Goal: Task Accomplishment & Management: Manage account settings

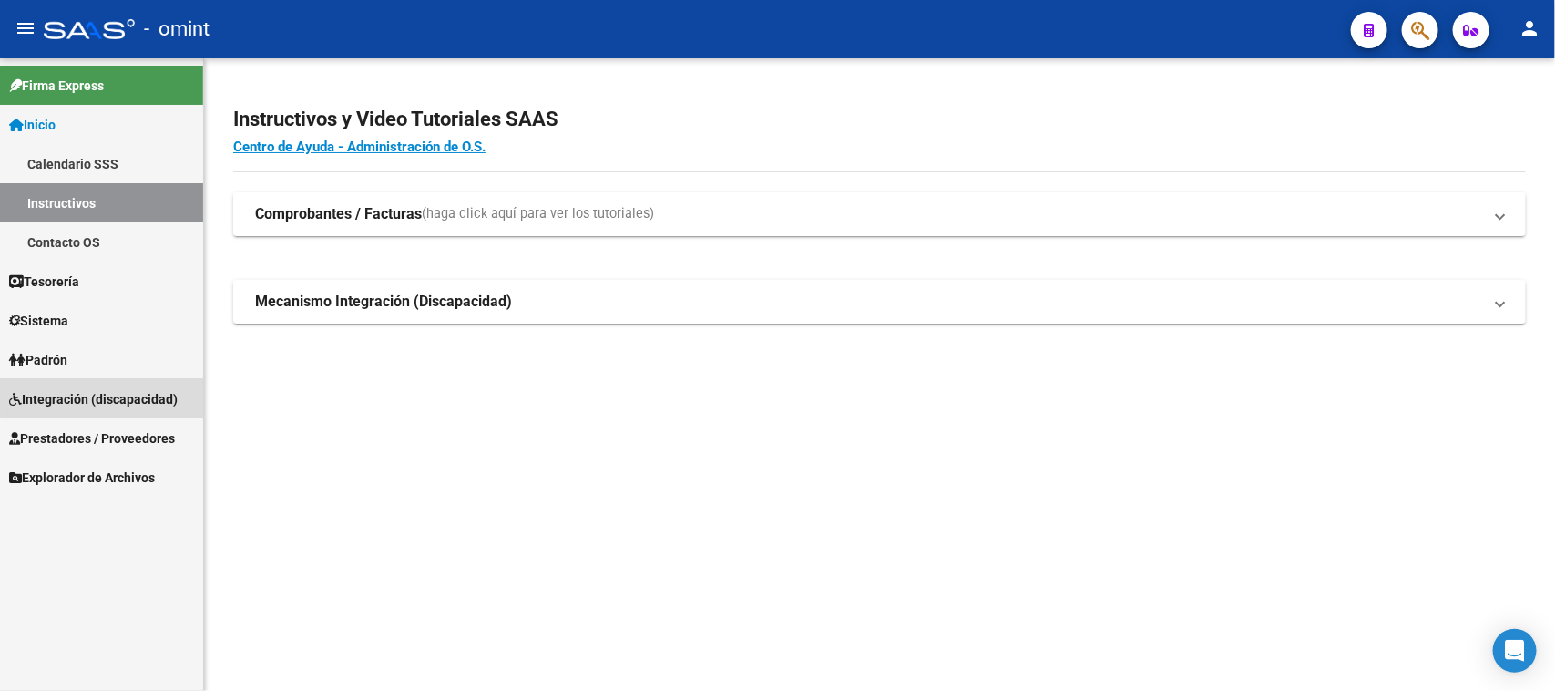
click at [137, 389] on span "Integración (discapacidad)" at bounding box center [93, 399] width 169 height 20
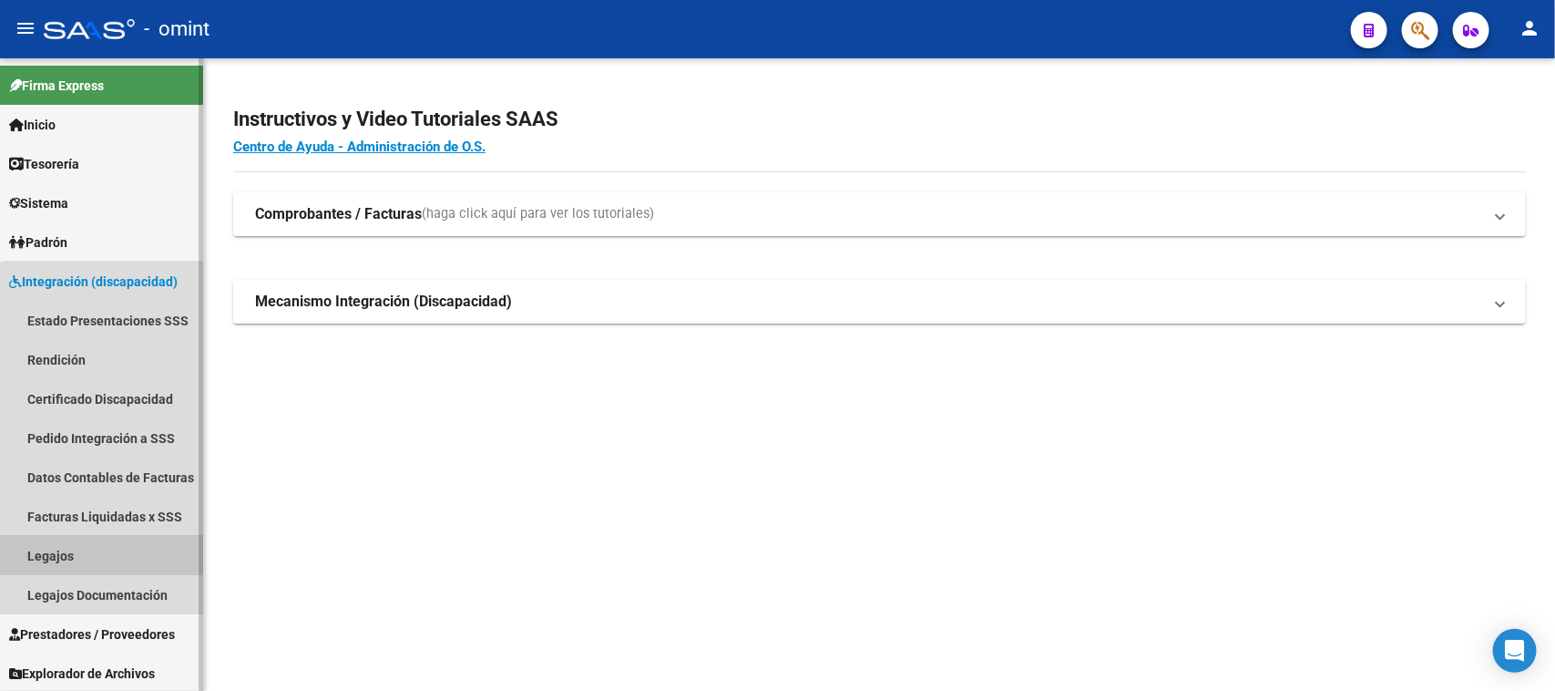
click at [103, 552] on link "Legajos" at bounding box center [101, 555] width 203 height 39
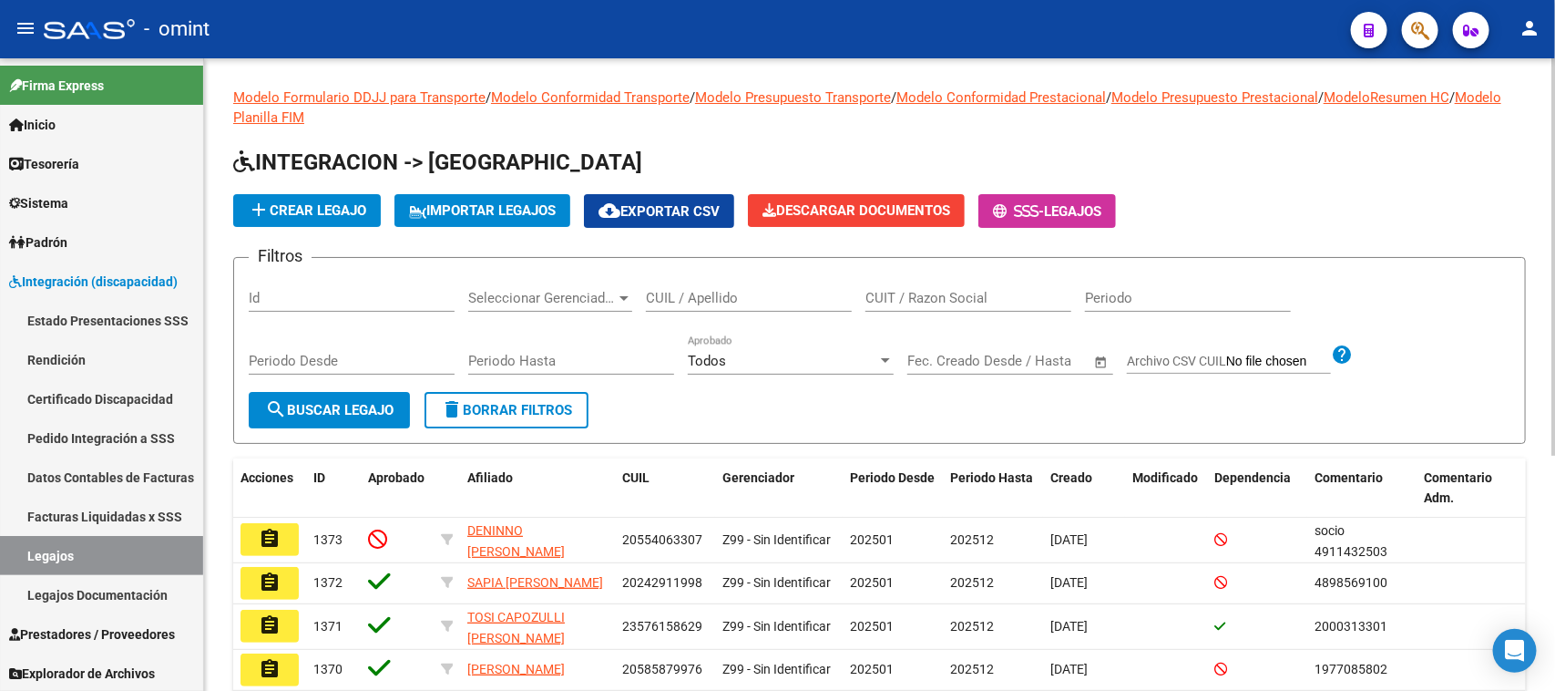
click at [665, 272] on div "CUIL / Apellido" at bounding box center [749, 291] width 206 height 39
click at [658, 296] on input "CUIL / Apellido" at bounding box center [749, 298] width 206 height 16
type input "ROJAS CA"
click at [346, 410] on span "search Buscar Legajo" at bounding box center [329, 410] width 128 height 16
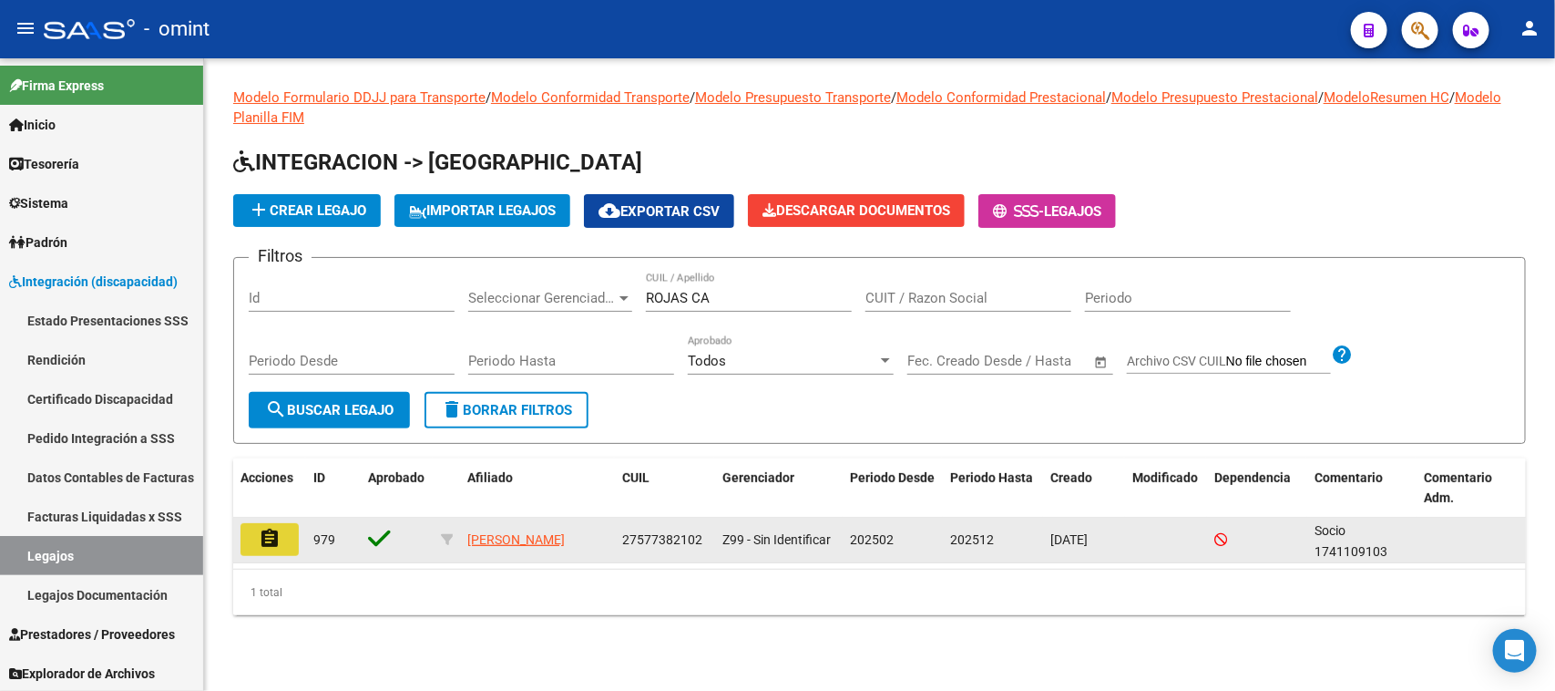
click at [274, 523] on button "assignment" at bounding box center [270, 539] width 58 height 33
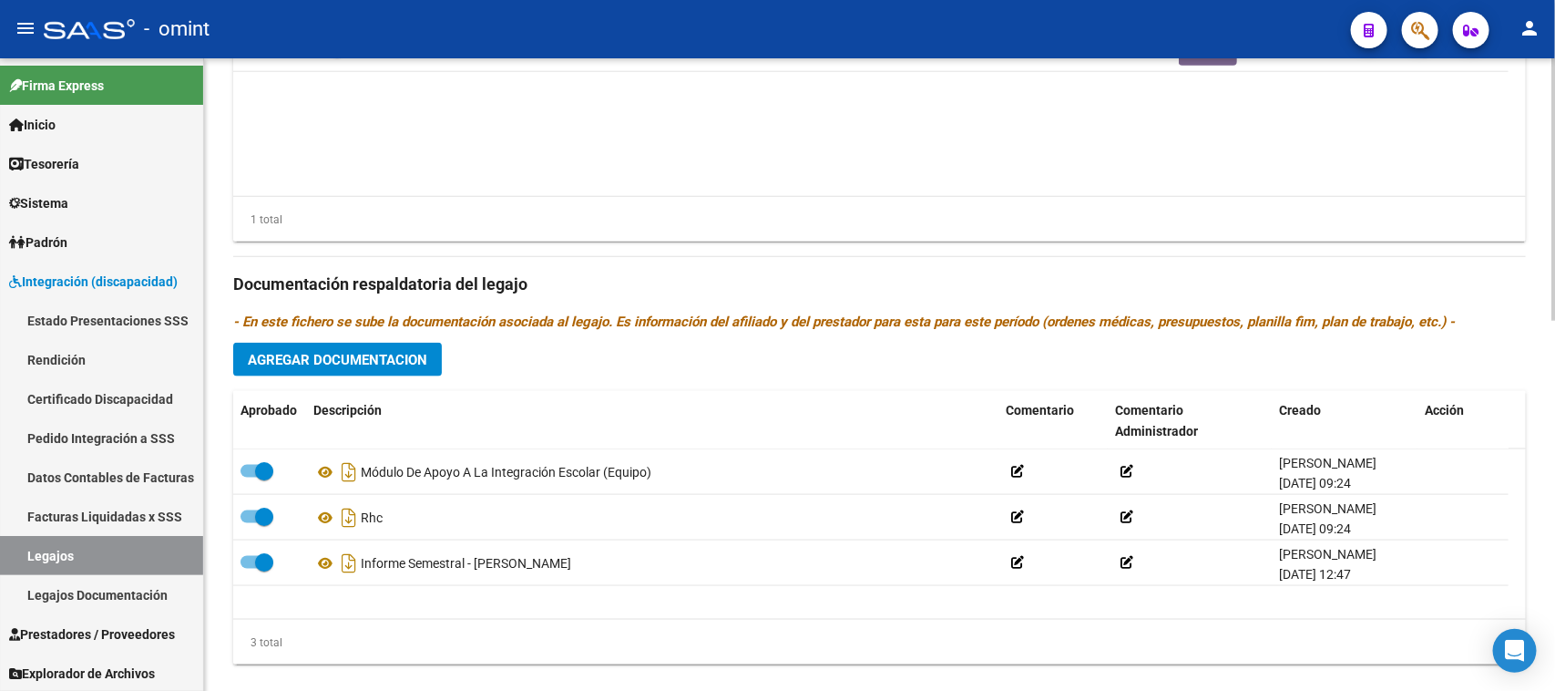
scroll to position [894, 0]
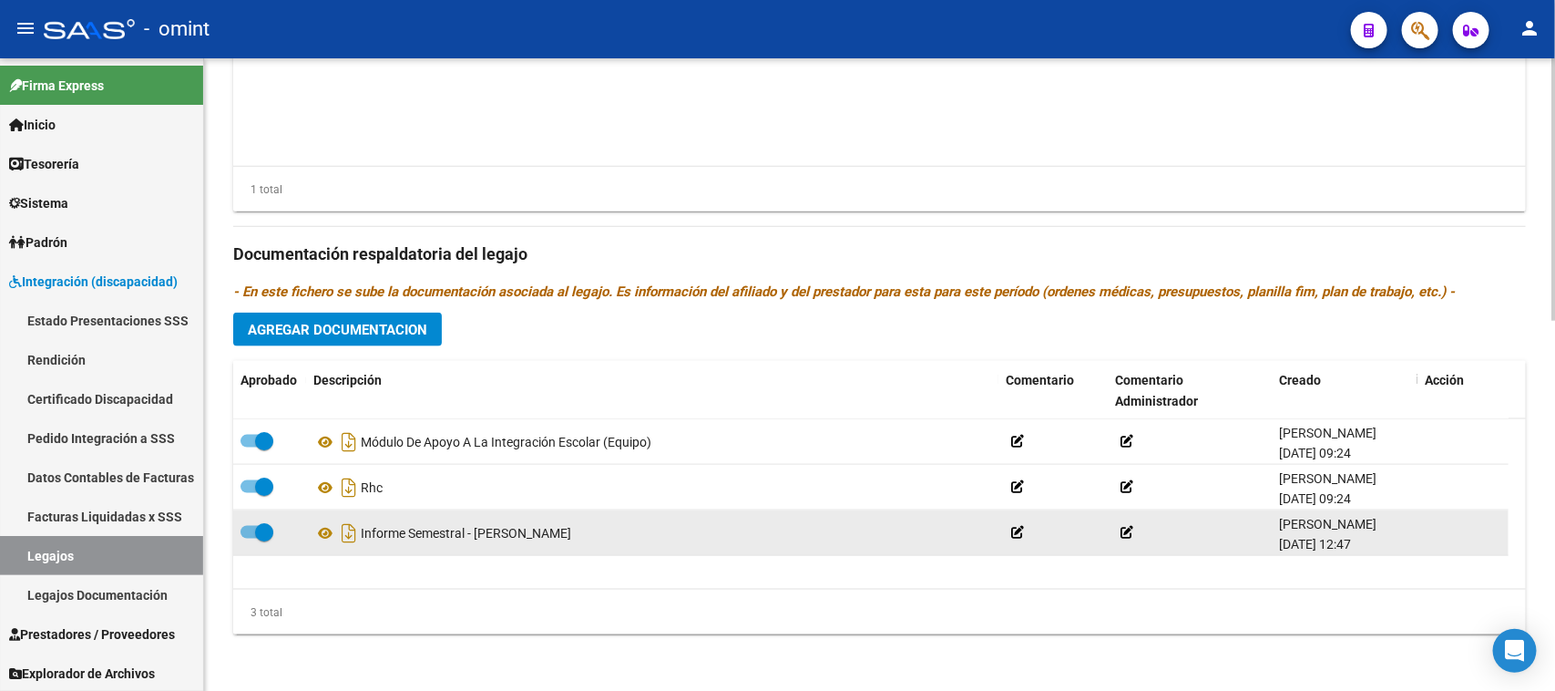
click at [255, 538] on span at bounding box center [264, 532] width 18 height 18
click at [250, 539] on input "checkbox" at bounding box center [249, 539] width 1 height 1
checkbox input "false"
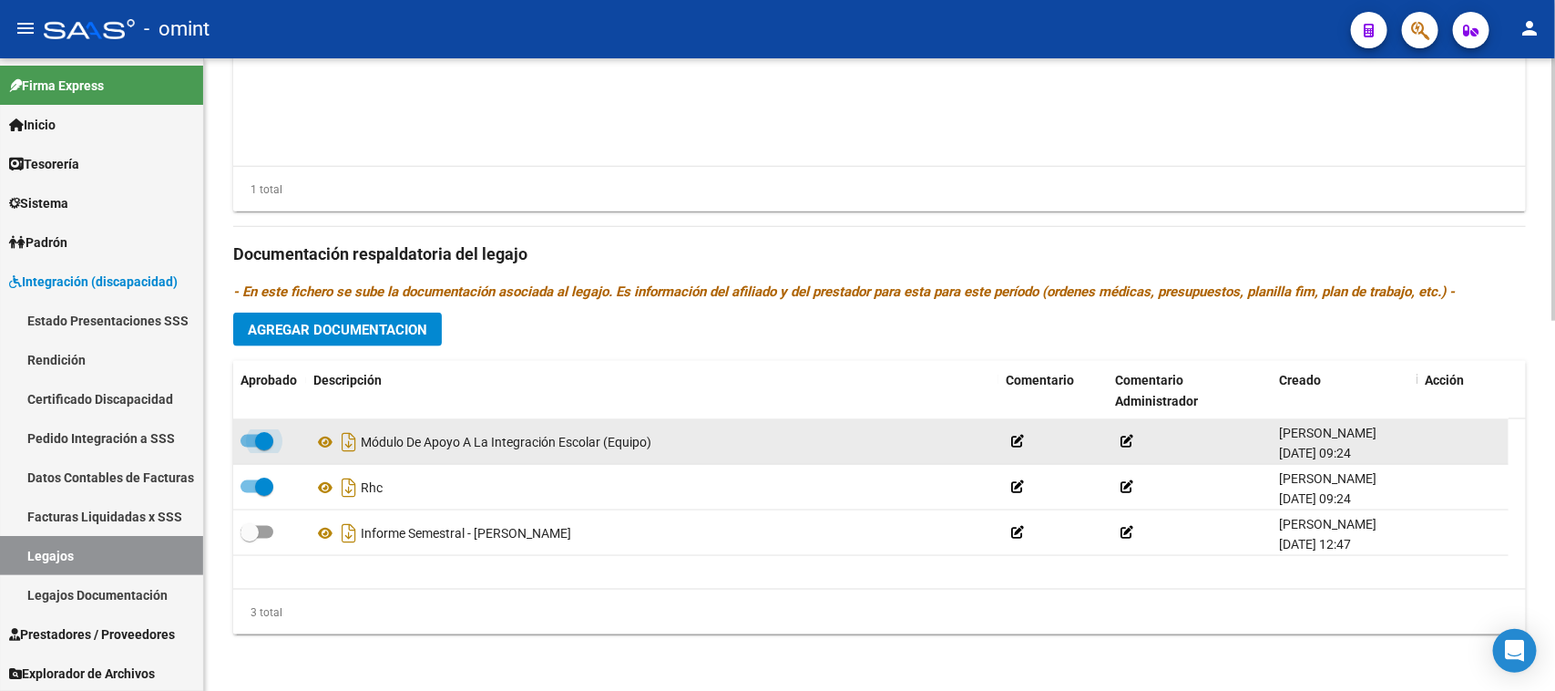
click at [271, 434] on span at bounding box center [264, 441] width 18 height 18
click at [250, 447] on input "checkbox" at bounding box center [249, 447] width 1 height 1
click at [1428, 435] on icon at bounding box center [1432, 441] width 14 height 17
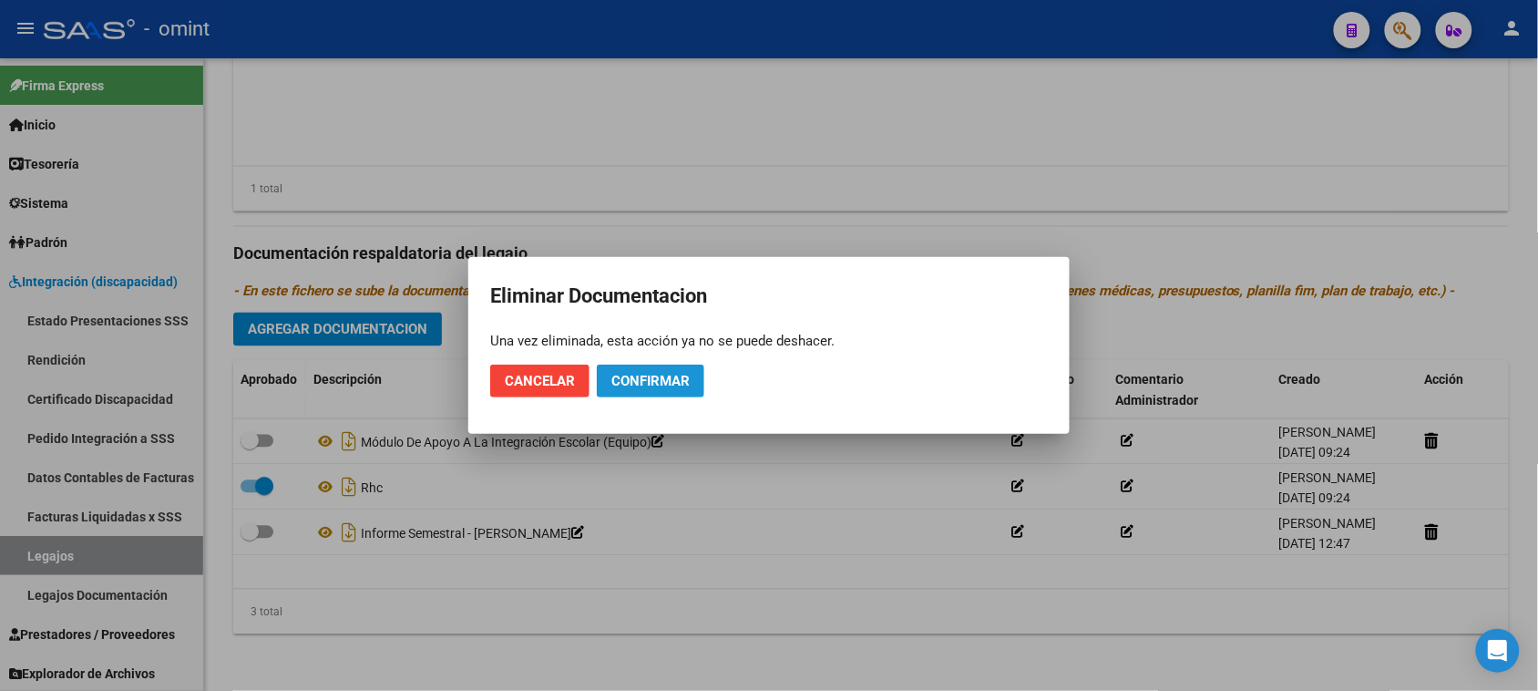
click at [645, 383] on span "Confirmar" at bounding box center [650, 381] width 78 height 16
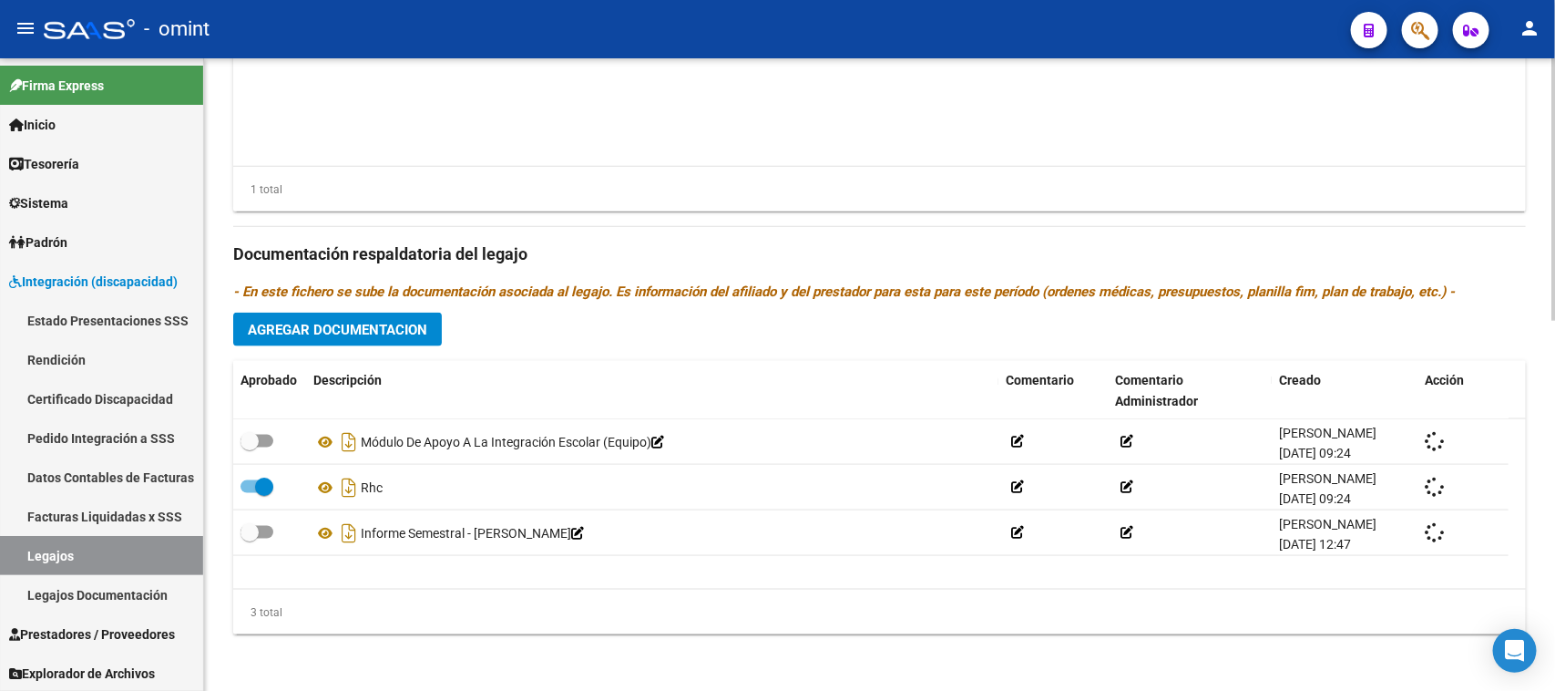
checkbox input "true"
checkbox input "false"
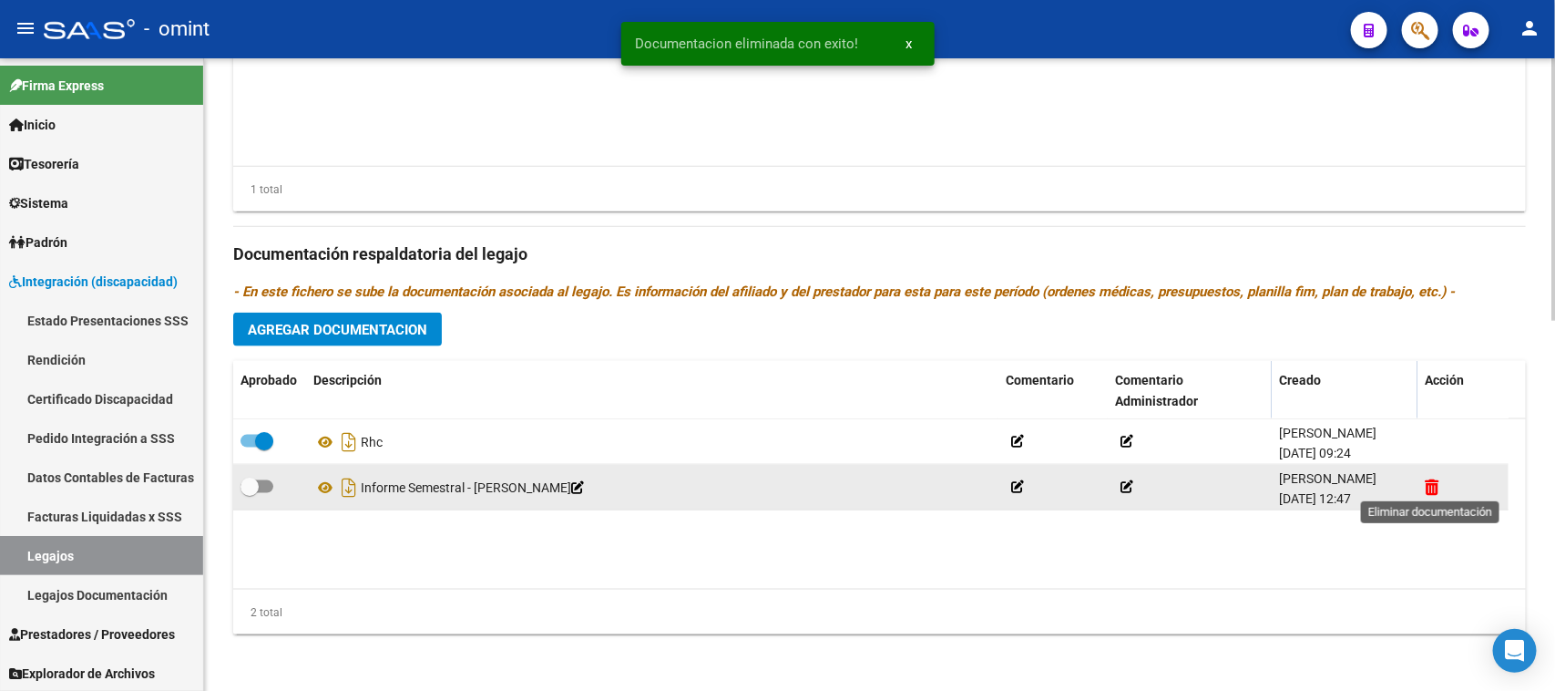
click at [1435, 485] on icon at bounding box center [1432, 486] width 14 height 17
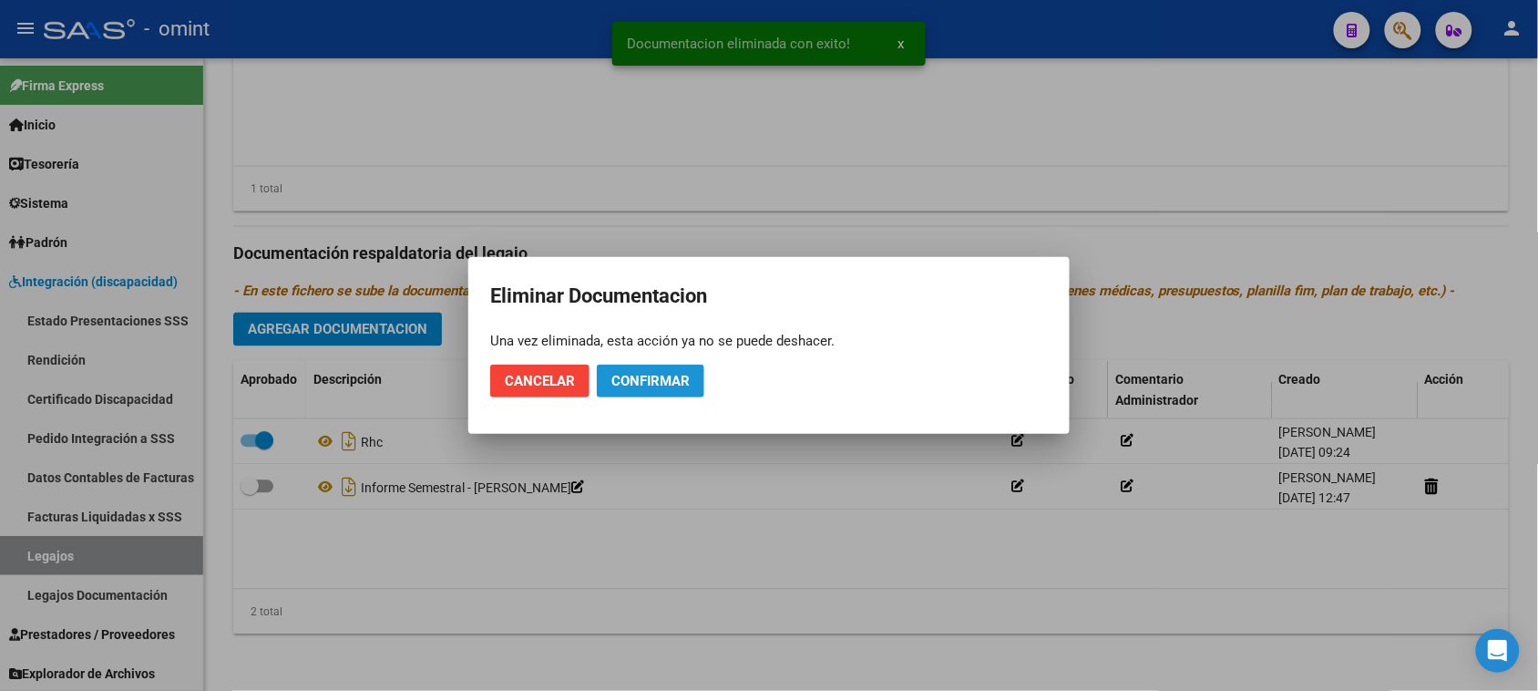
click at [672, 385] on span "Confirmar" at bounding box center [650, 381] width 78 height 16
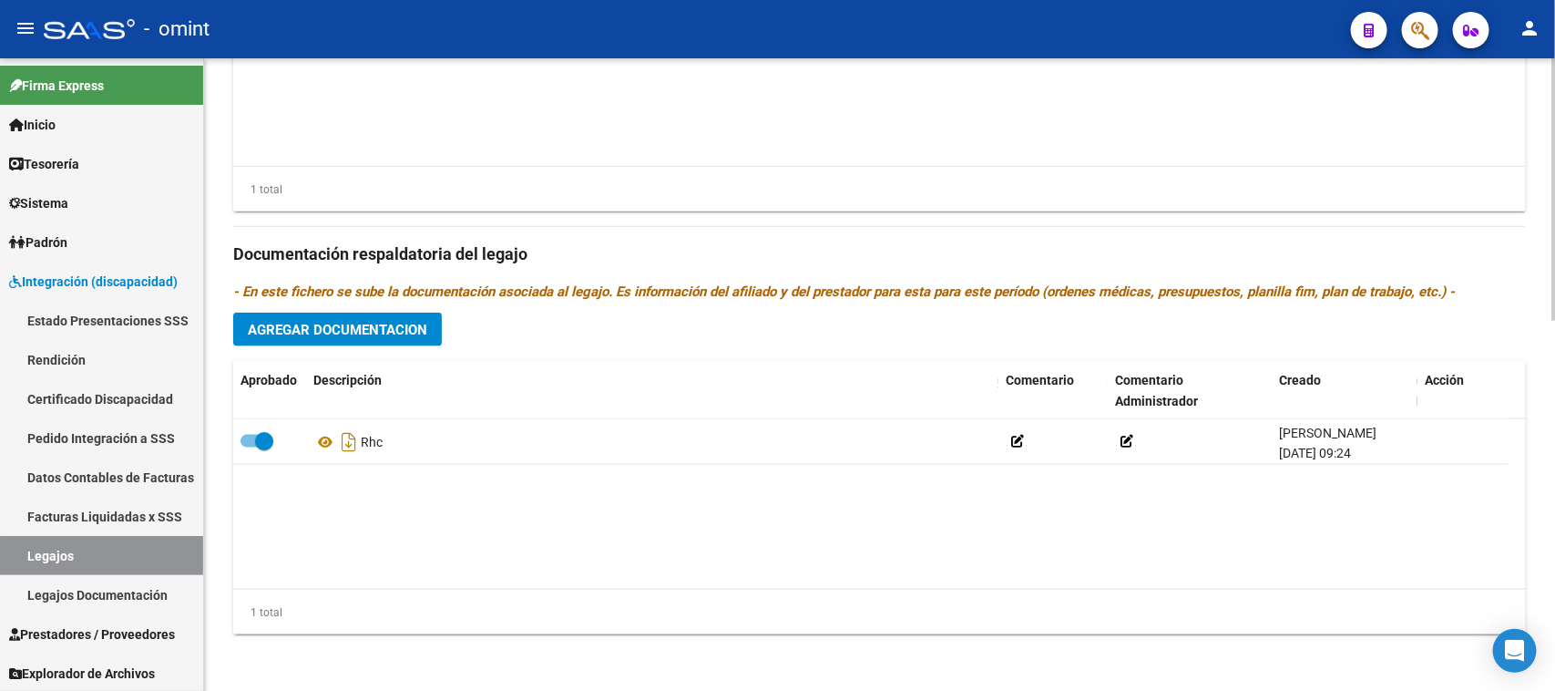
click at [344, 334] on span "Agregar Documentacion" at bounding box center [338, 330] width 180 height 16
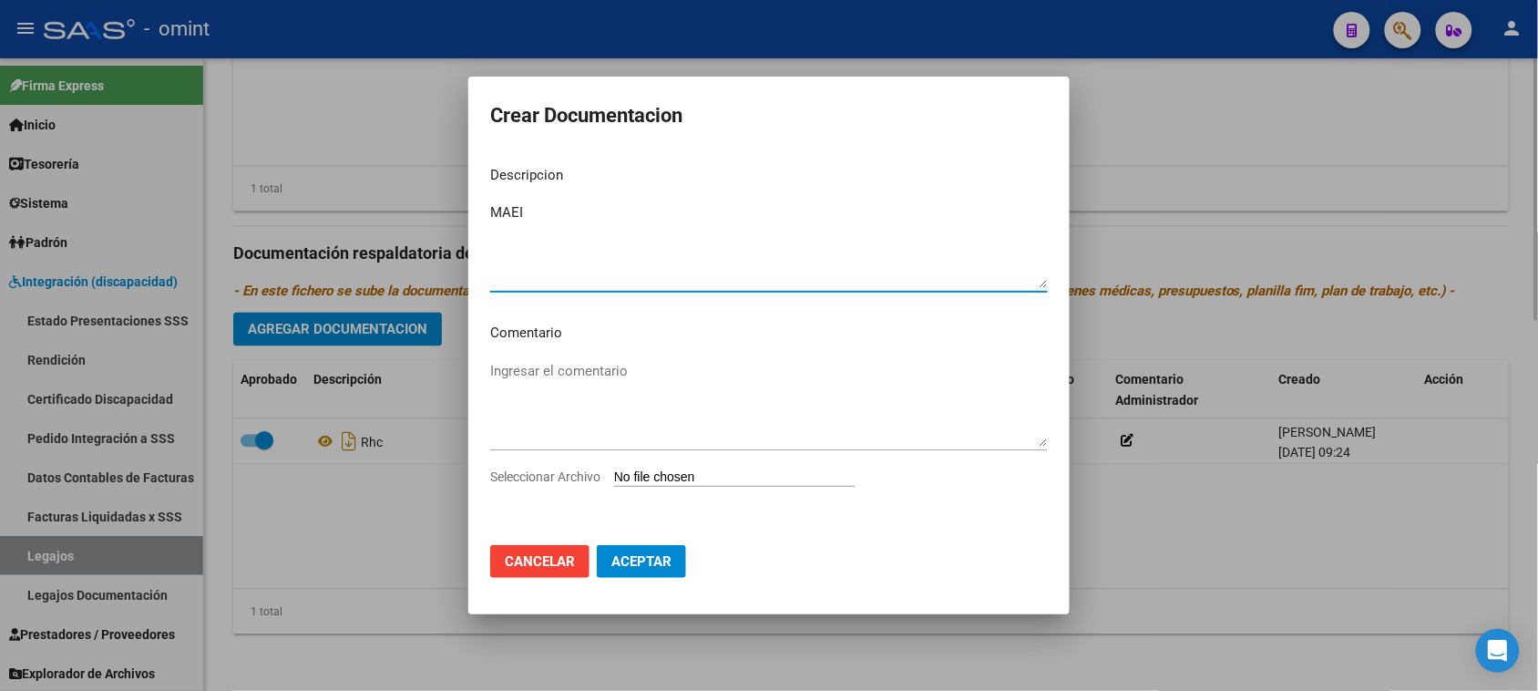
type textarea "MAEI"
type input "C:\fakepath\MAIE PRESTACION.pdf"
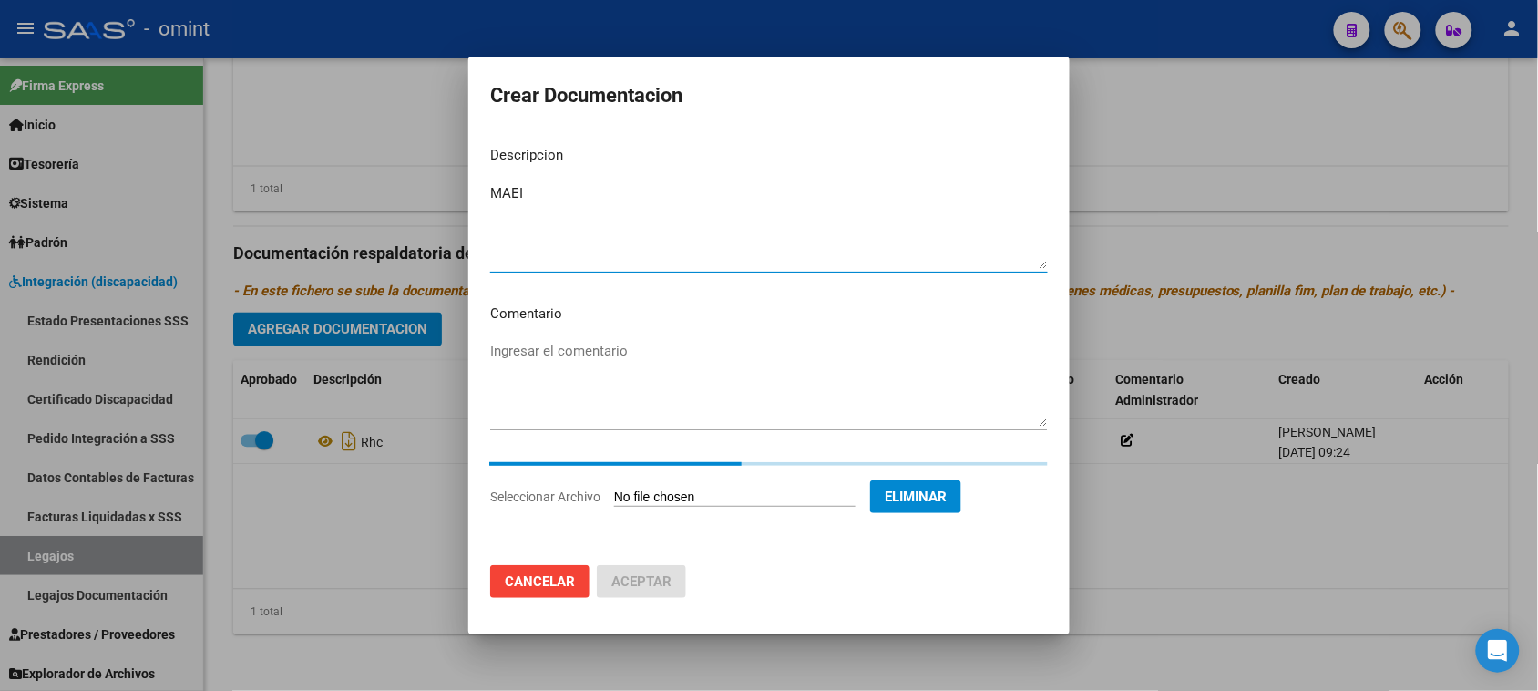
click at [522, 189] on mat-dialog-content "Descripcion MAEI Ingresar el descripcion Comentario Ingresar el comentario Sele…" at bounding box center [768, 340] width 601 height 419
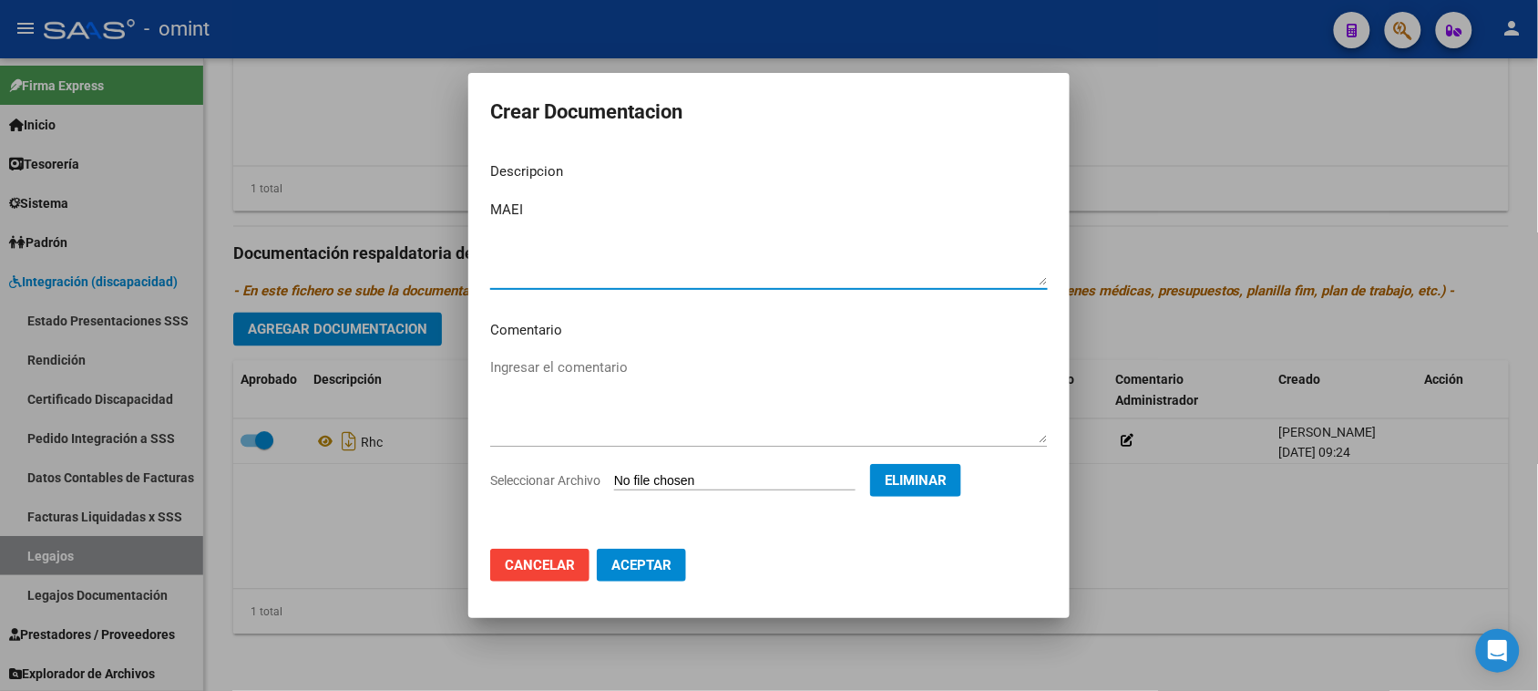
click at [536, 200] on textarea "MAEI" at bounding box center [769, 243] width 558 height 86
type textarea "MAIE"
click at [675, 549] on button "Aceptar" at bounding box center [641, 565] width 89 height 33
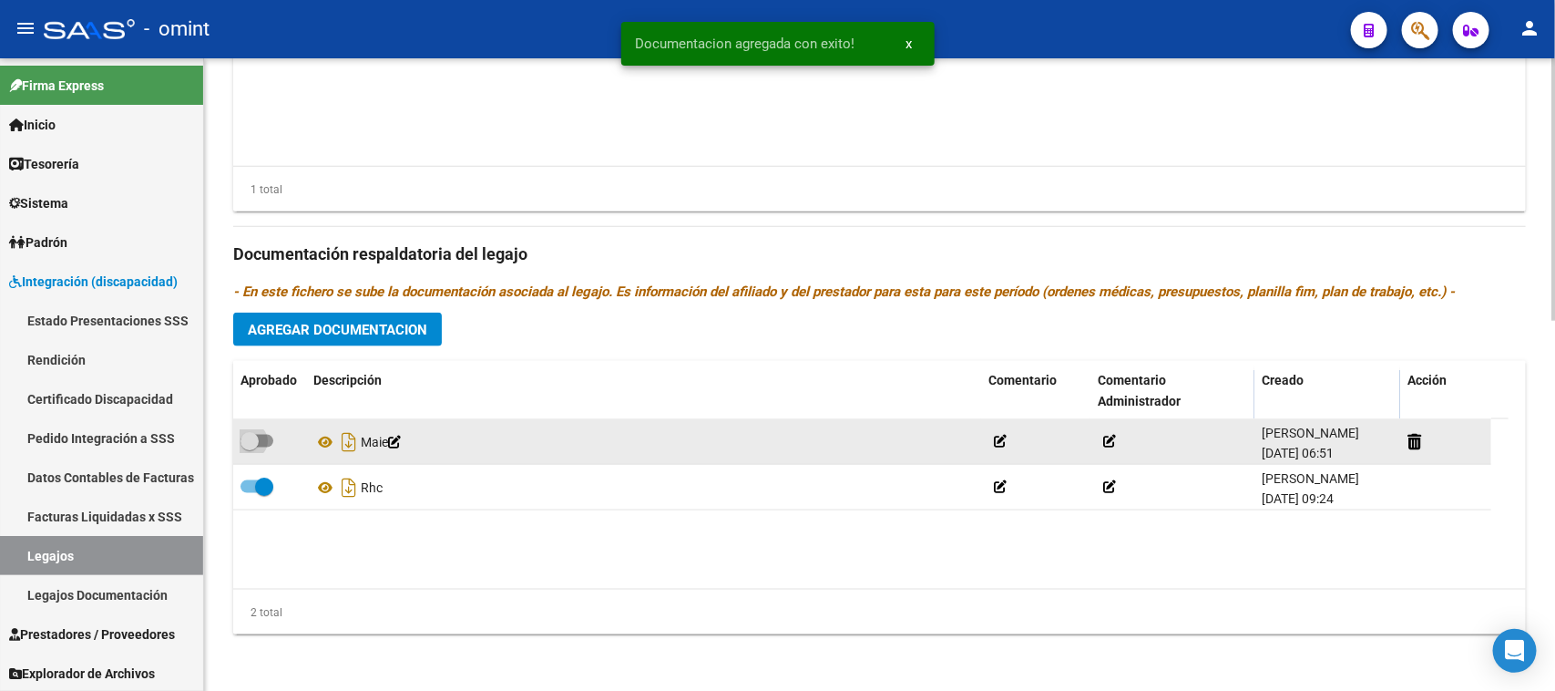
click at [251, 430] on label at bounding box center [257, 441] width 33 height 22
click at [250, 447] on input "checkbox" at bounding box center [249, 447] width 1 height 1
checkbox input "true"
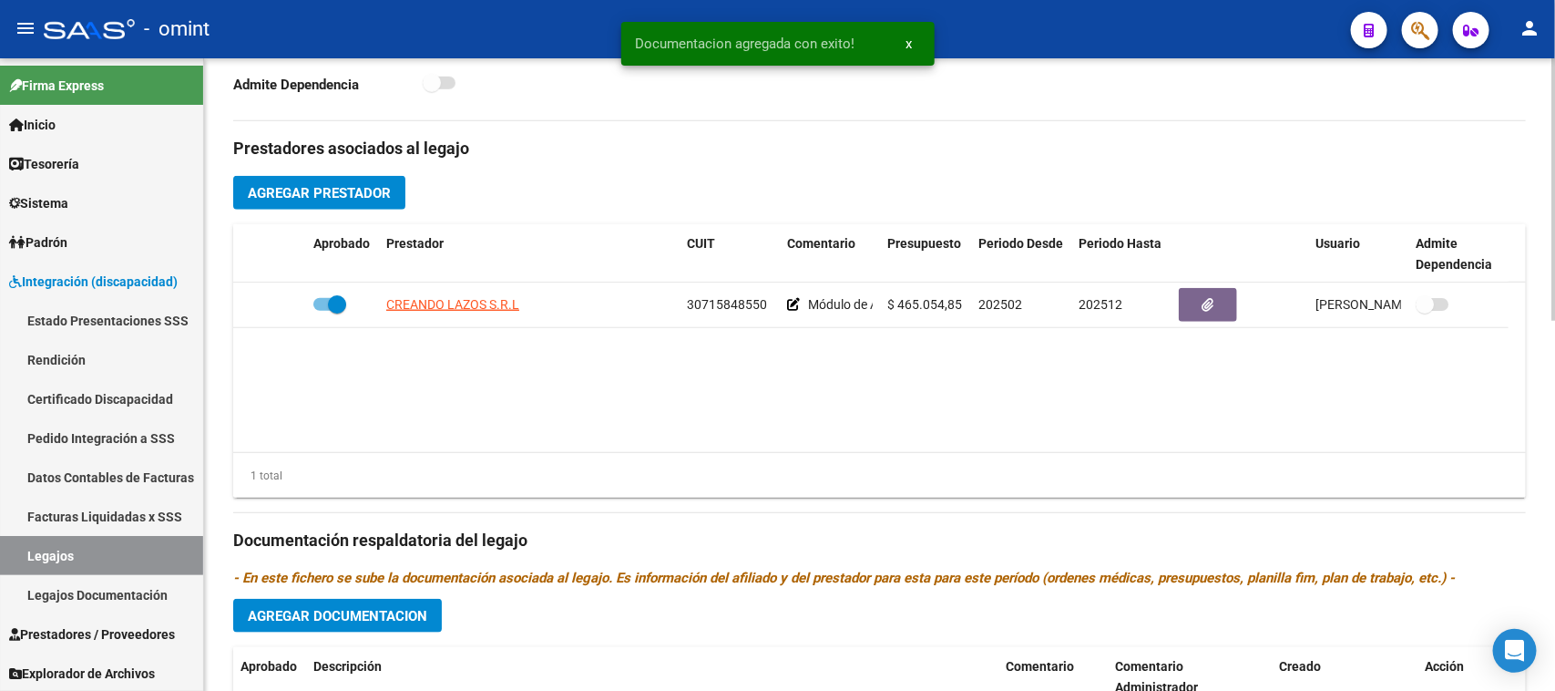
scroll to position [552, 0]
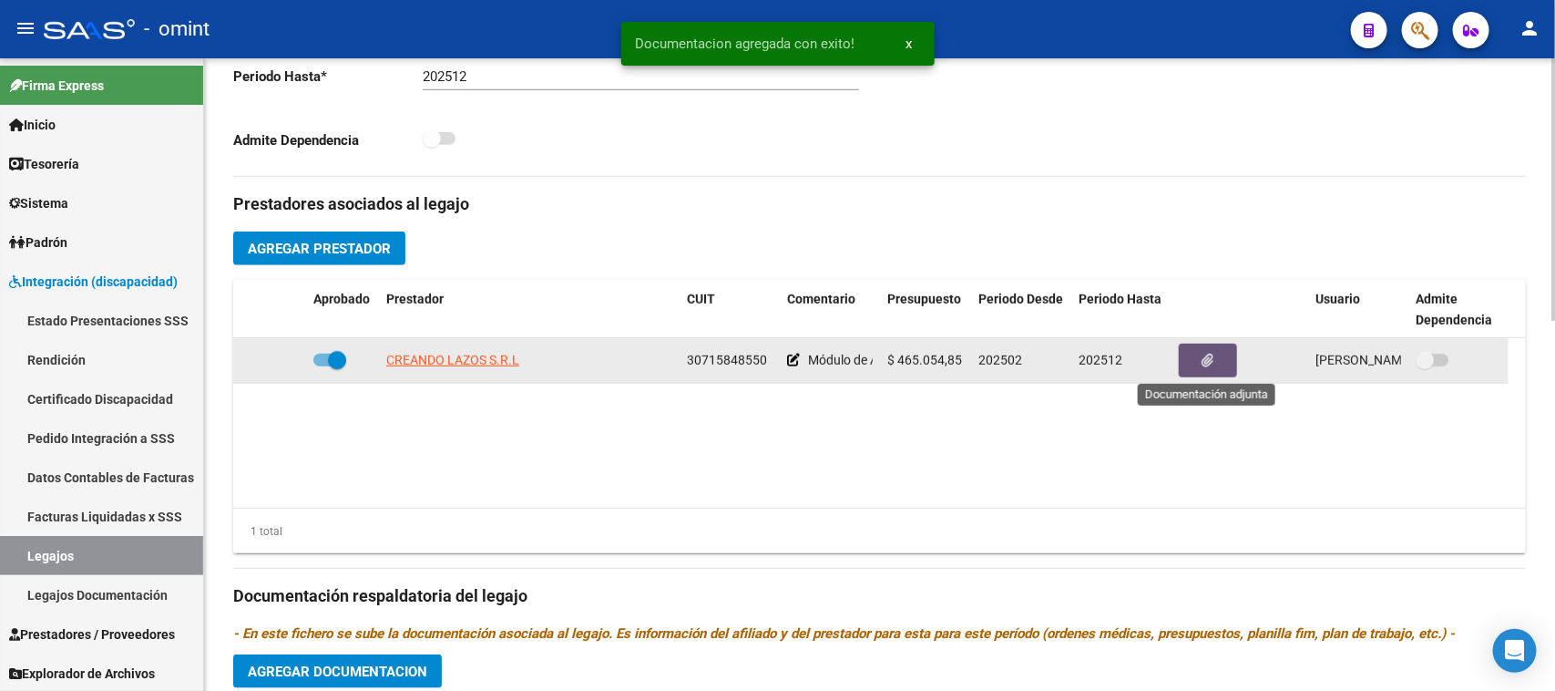
click at [1213, 360] on icon "button" at bounding box center [1209, 361] width 12 height 14
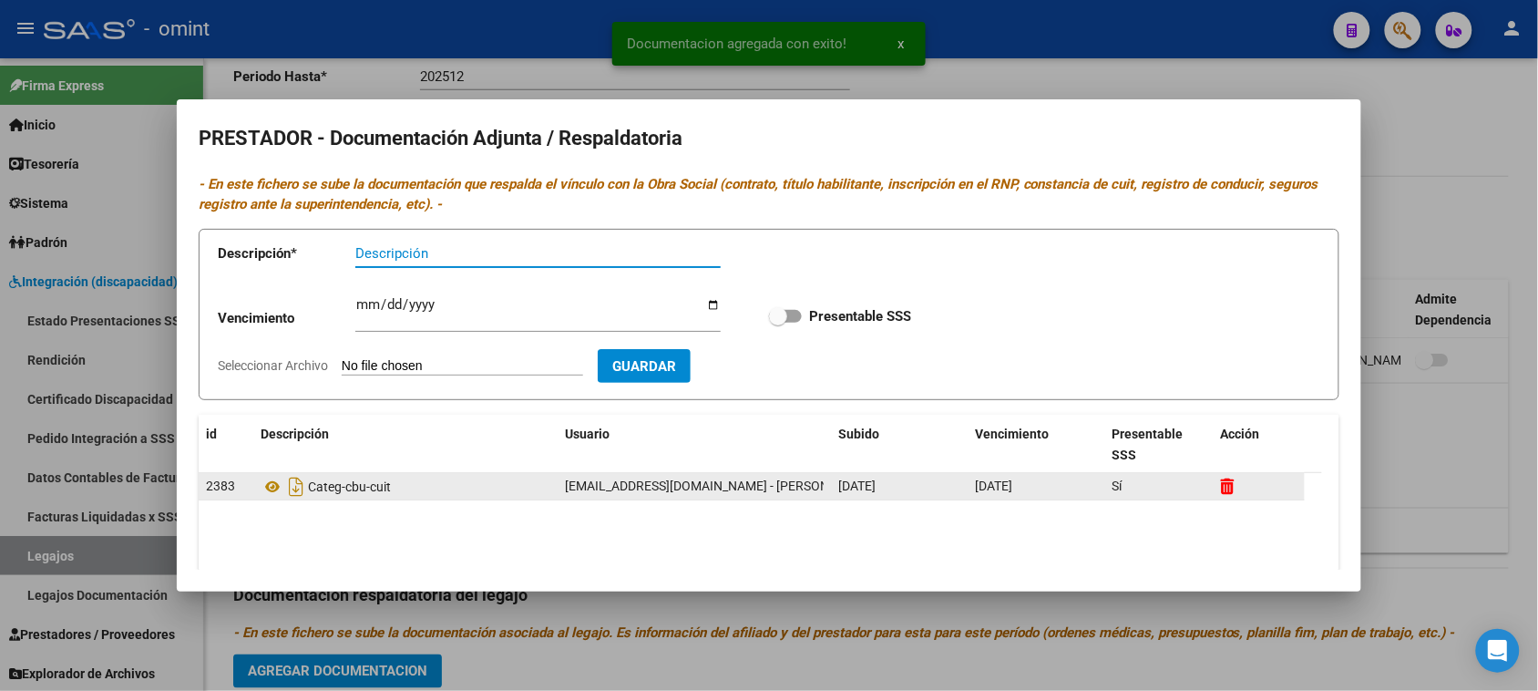
click at [1231, 494] on icon at bounding box center [1228, 485] width 14 height 17
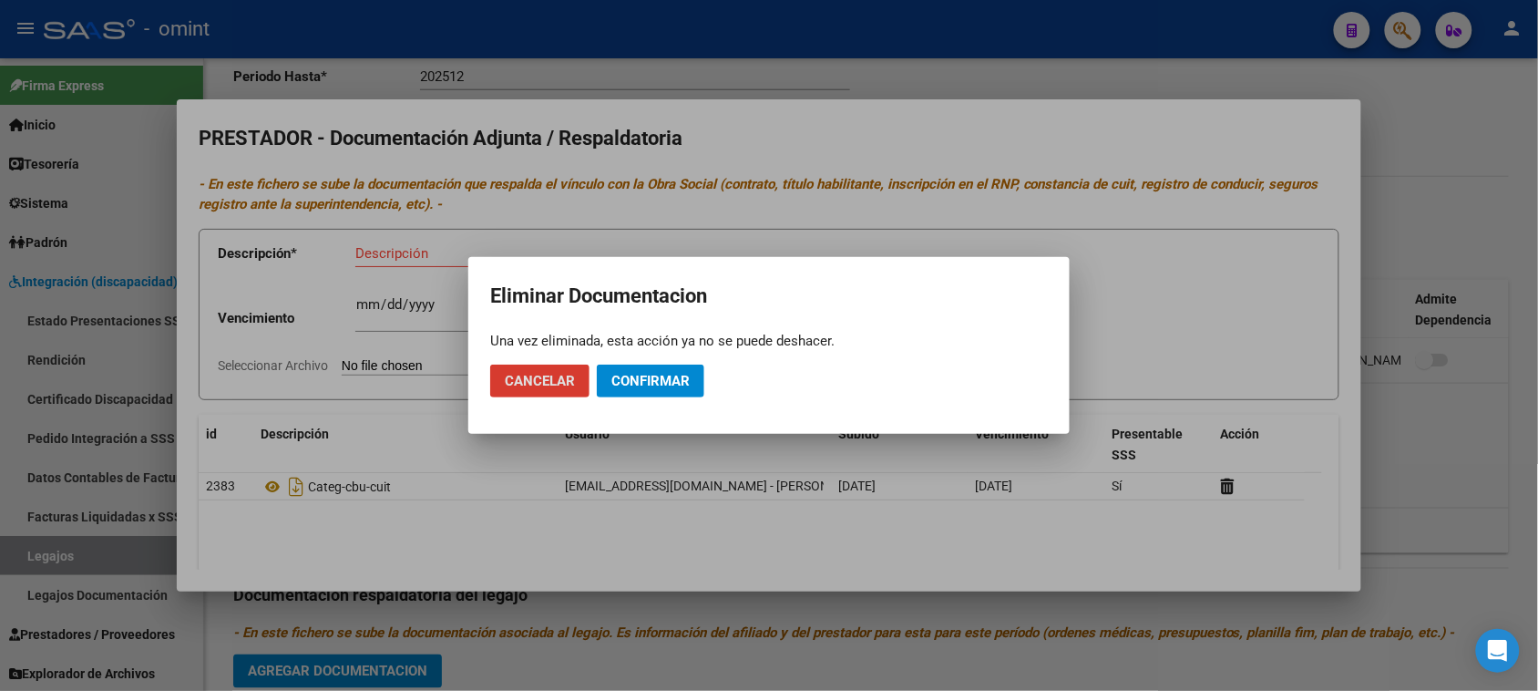
click at [629, 375] on span "Confirmar" at bounding box center [650, 381] width 78 height 16
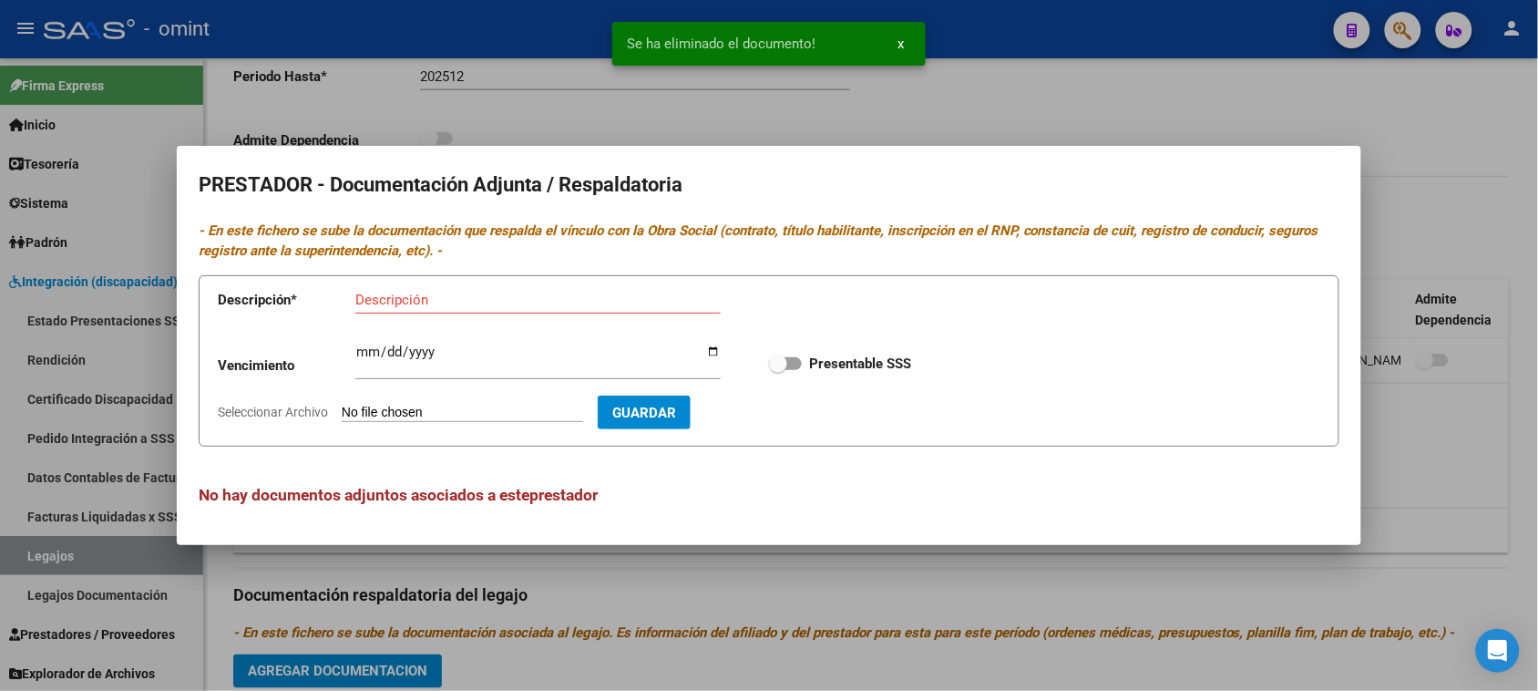
click at [507, 351] on input "Ingresar vencimiento" at bounding box center [537, 358] width 365 height 29
type input "[DATE]"
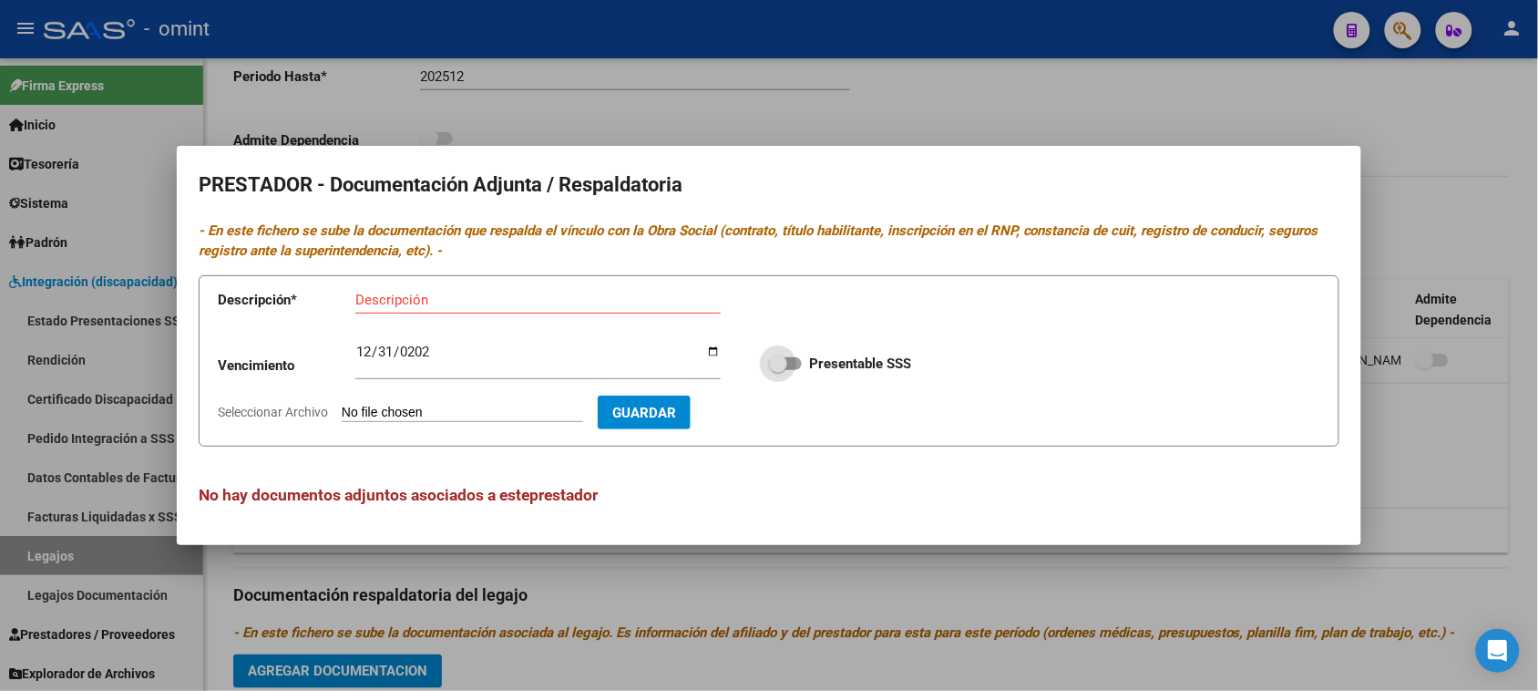
click at [777, 370] on input "Presentable SSS" at bounding box center [777, 370] width 1 height 1
checkbox input "true"
click at [515, 276] on app-form-text-field "Descripción * Descripción" at bounding box center [482, 303] width 529 height 55
click at [478, 303] on input "Descripción" at bounding box center [537, 300] width 365 height 16
paste input "Habilitación/Categoria/CBU/ARCA"
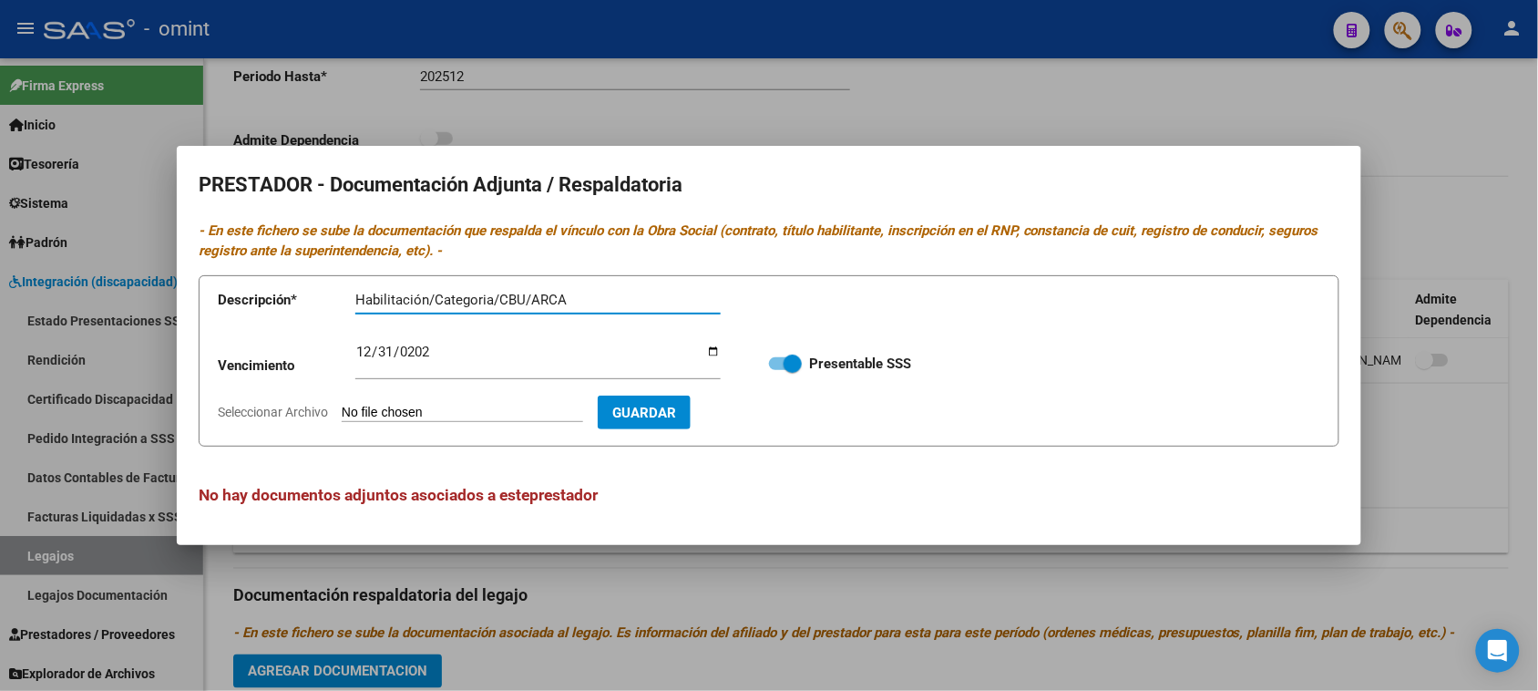
click at [396, 298] on input "Habilitación/Categoria/CBU/ARCA" at bounding box center [537, 300] width 365 height 16
drag, startPoint x: 510, startPoint y: 299, endPoint x: 189, endPoint y: 299, distance: 321.7
click at [189, 299] on mat-dialog-content "PRESTADOR - Documentación Adjunta / Respaldatoria - En este fichero se sube la …" at bounding box center [769, 345] width 1185 height 355
paste input "Habilitación/"
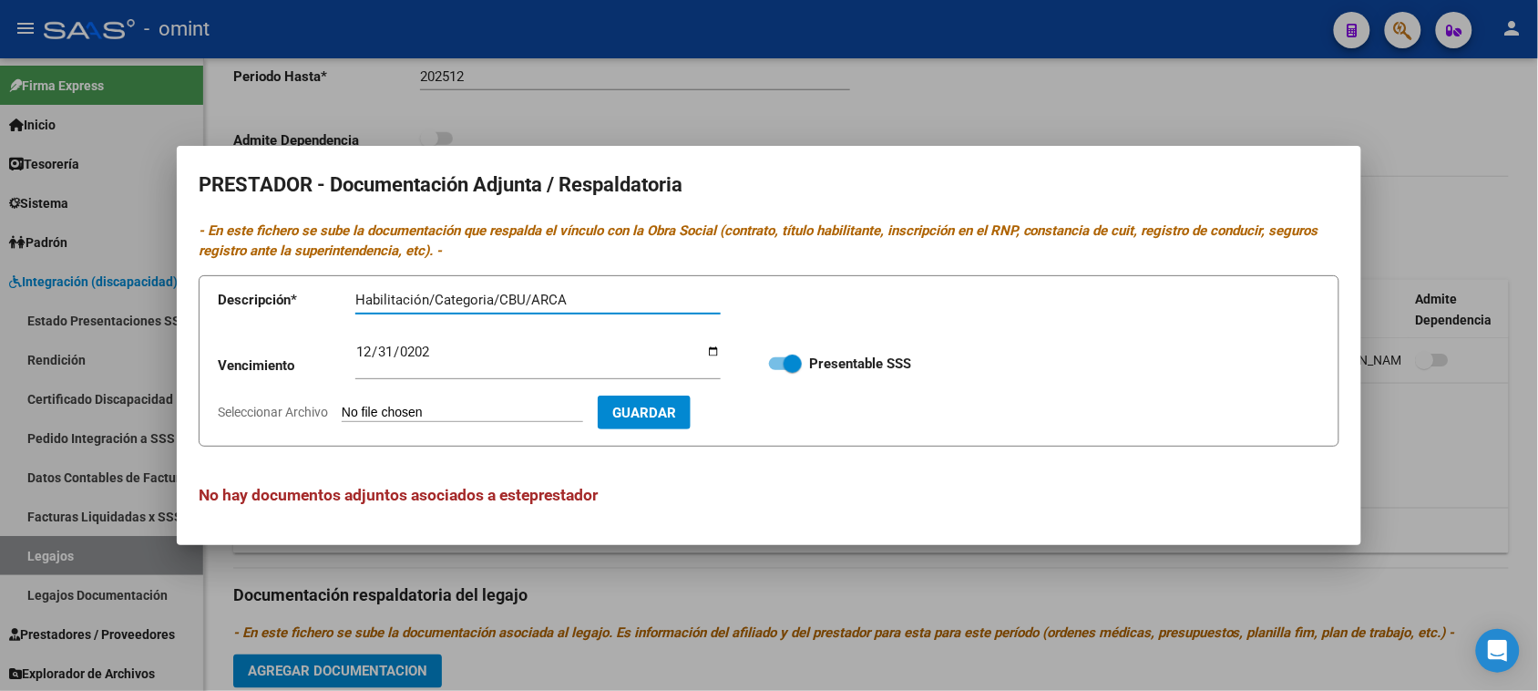
click at [439, 298] on input "Habilitación/Categoria/CBU/ARCA" at bounding box center [537, 300] width 365 height 16
click at [434, 292] on input "Habilitación/Categoria/CBU/ARCA" at bounding box center [537, 300] width 365 height 16
type input "Habilitación/Categoria/CBU/ARCA"
type input "C:\fakepath\MAIE PRESTADOR.pdf"
click at [775, 413] on button "Guardar" at bounding box center [749, 412] width 93 height 34
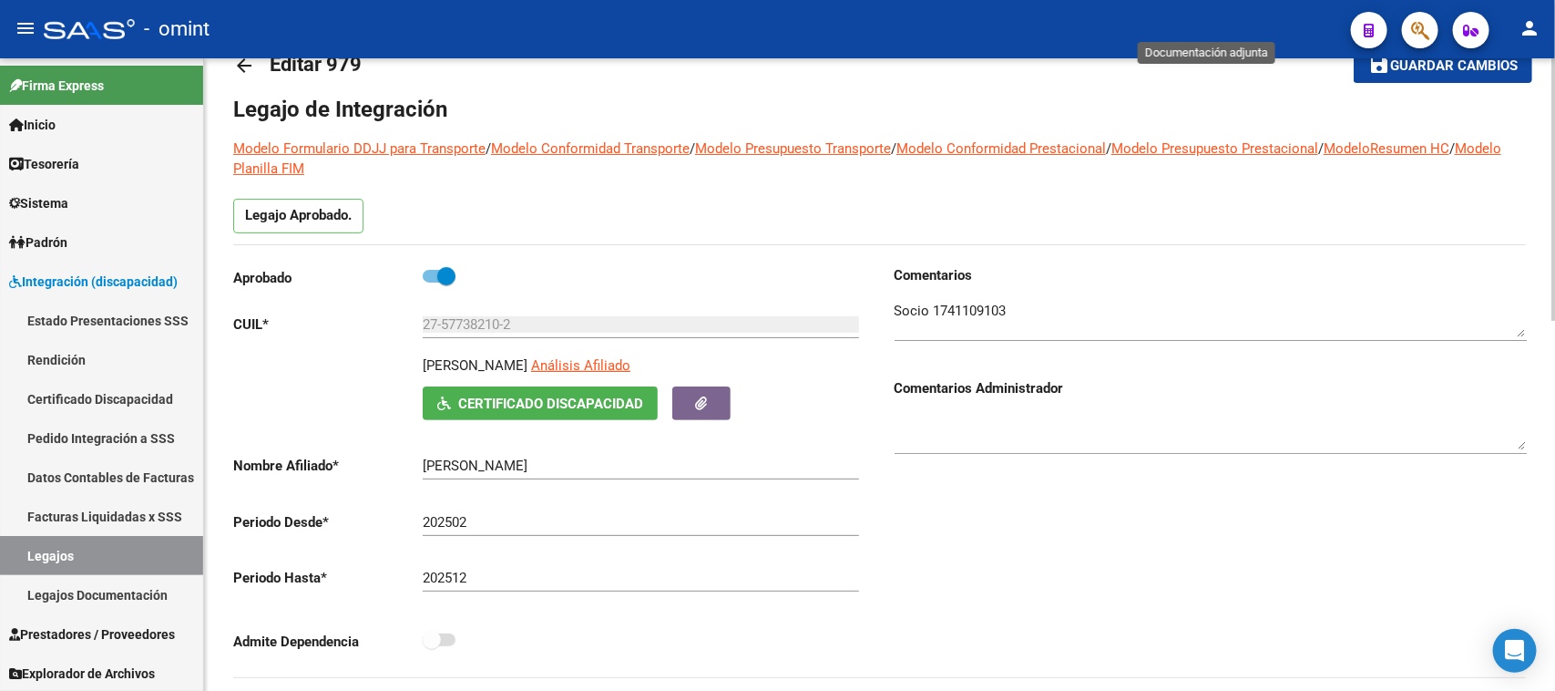
scroll to position [0, 0]
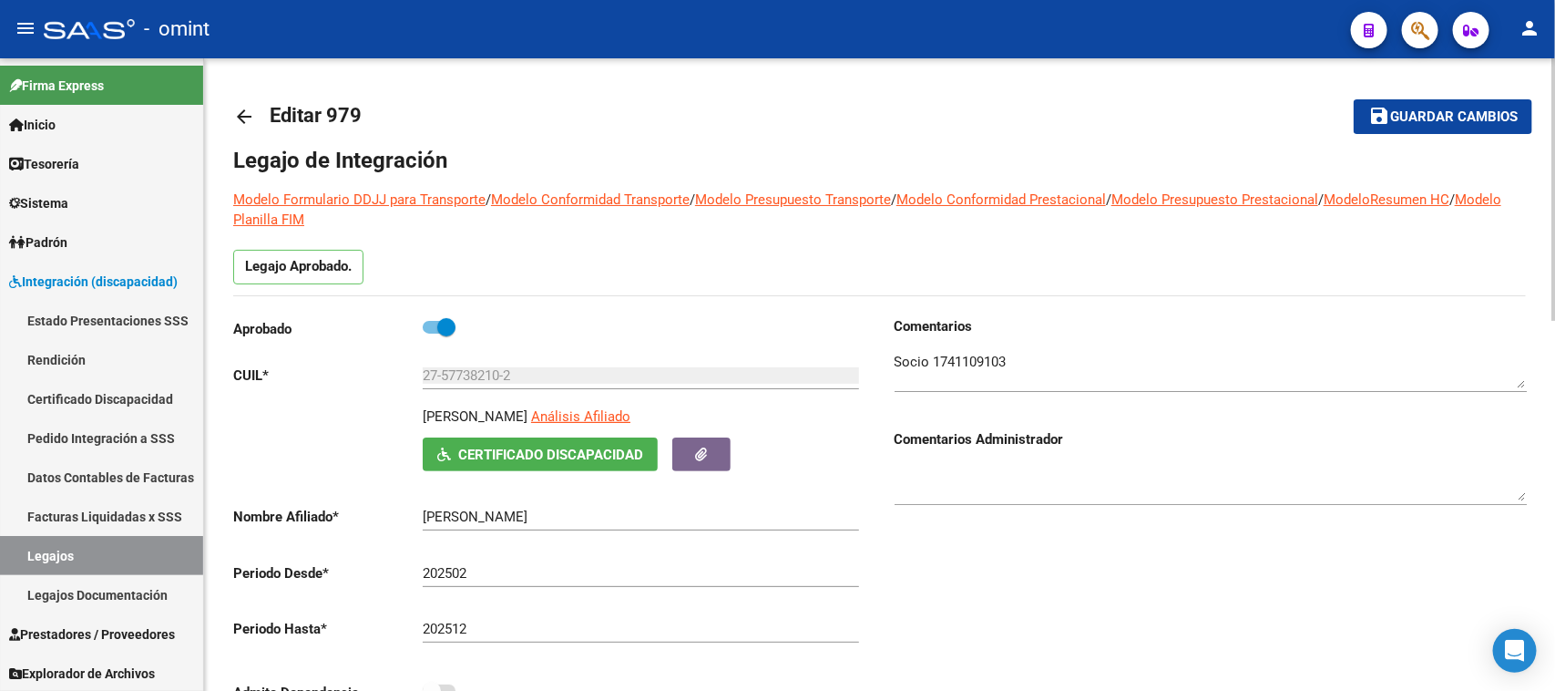
click at [489, 401] on div "27-57738210-2 Ingresar CUIL" at bounding box center [641, 378] width 436 height 56
click at [508, 378] on input "27-57738210-2" at bounding box center [641, 375] width 436 height 16
drag, startPoint x: 539, startPoint y: 375, endPoint x: 329, endPoint y: 375, distance: 209.6
click at [329, 375] on app-form-text-field "CUIL * 27-57738210-2 Ingresar CUIL" at bounding box center [546, 375] width 626 height 16
click at [525, 376] on input "27-57738210-2" at bounding box center [641, 375] width 436 height 16
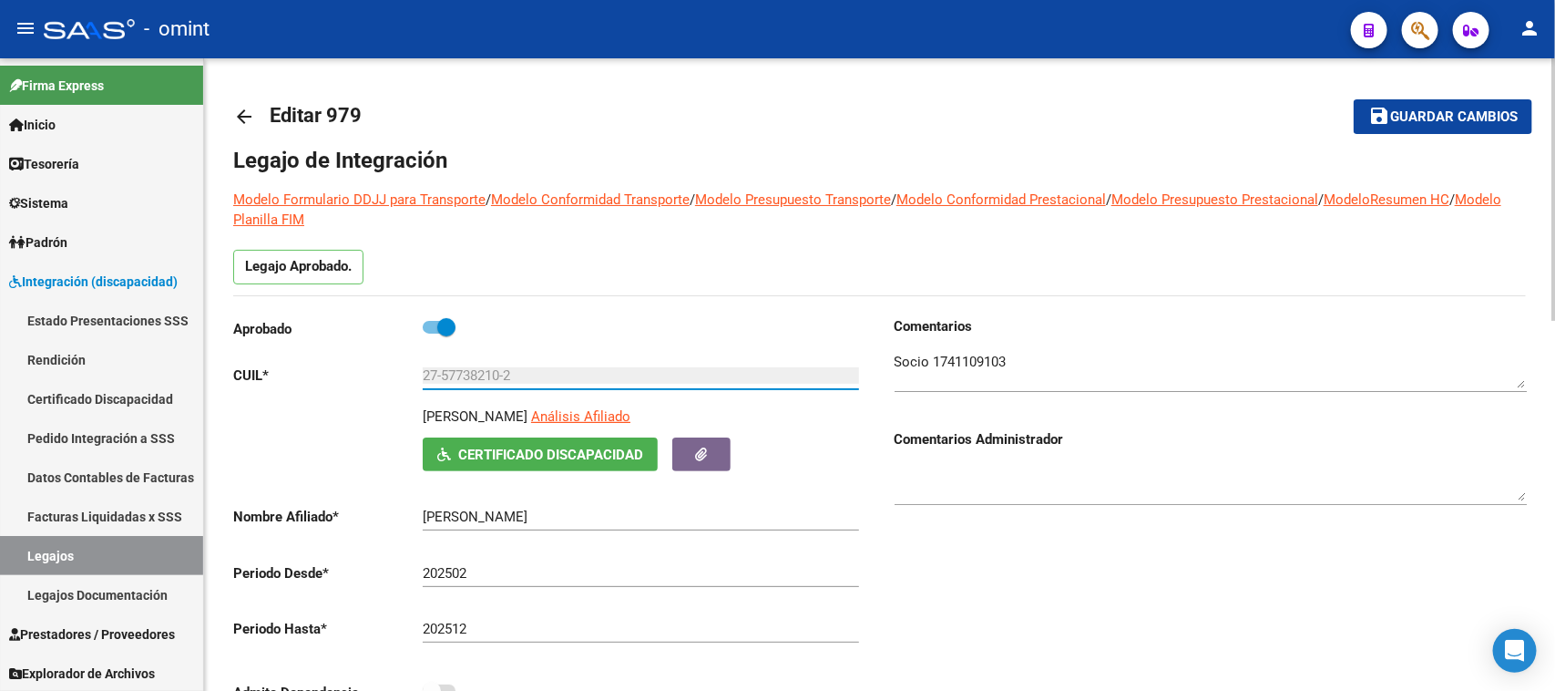
click at [525, 376] on input "27-57738210-2" at bounding box center [641, 375] width 436 height 16
click at [120, 540] on link "Legajos" at bounding box center [101, 555] width 203 height 39
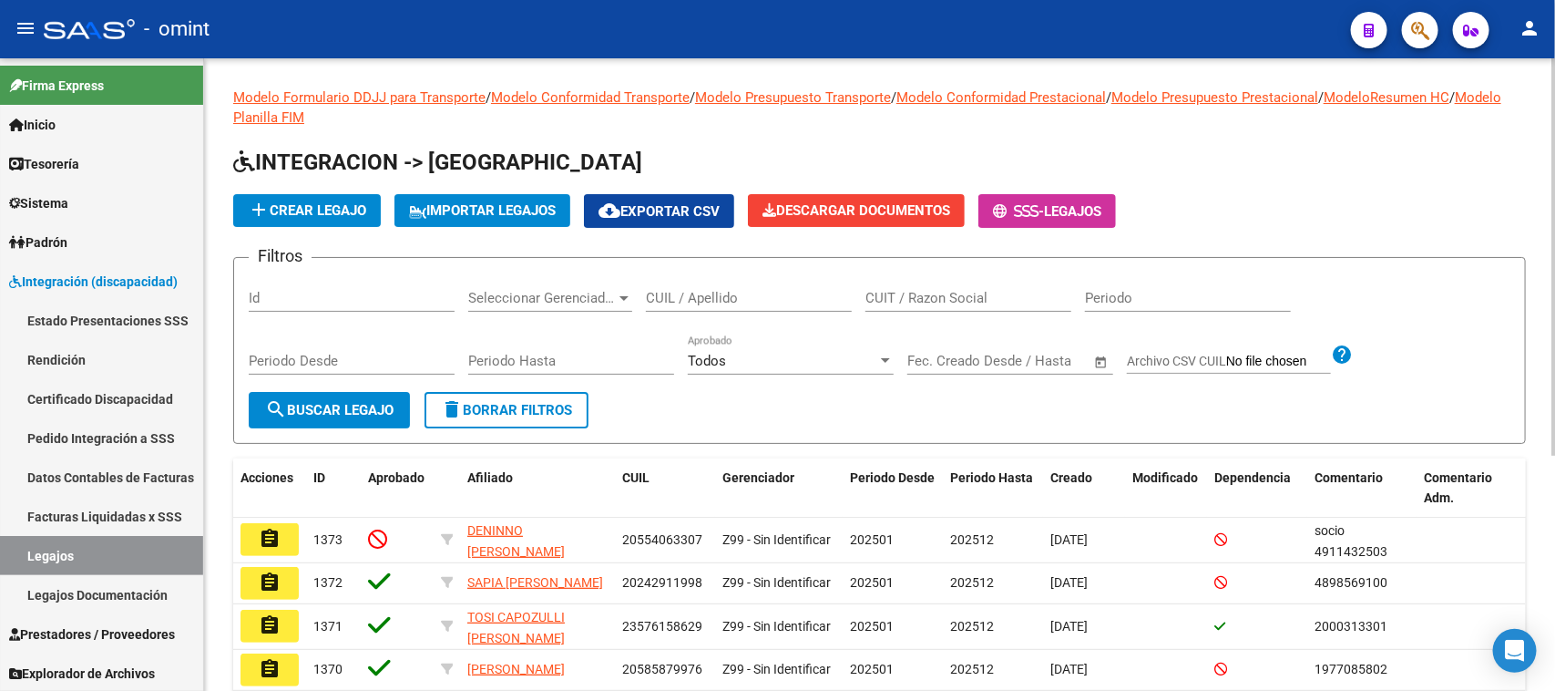
click at [1031, 214] on icon at bounding box center [1026, 211] width 8 height 14
click at [76, 547] on link "Legajos" at bounding box center [101, 555] width 203 height 39
drag, startPoint x: 640, startPoint y: 296, endPoint x: 670, endPoint y: 284, distance: 32.3
click at [642, 294] on app-drop-down-list "Seleccionar Gerenciador Seleccionar Gerenciador" at bounding box center [557, 300] width 178 height 56
click at [670, 284] on div "CUIL / Apellido" at bounding box center [749, 291] width 206 height 39
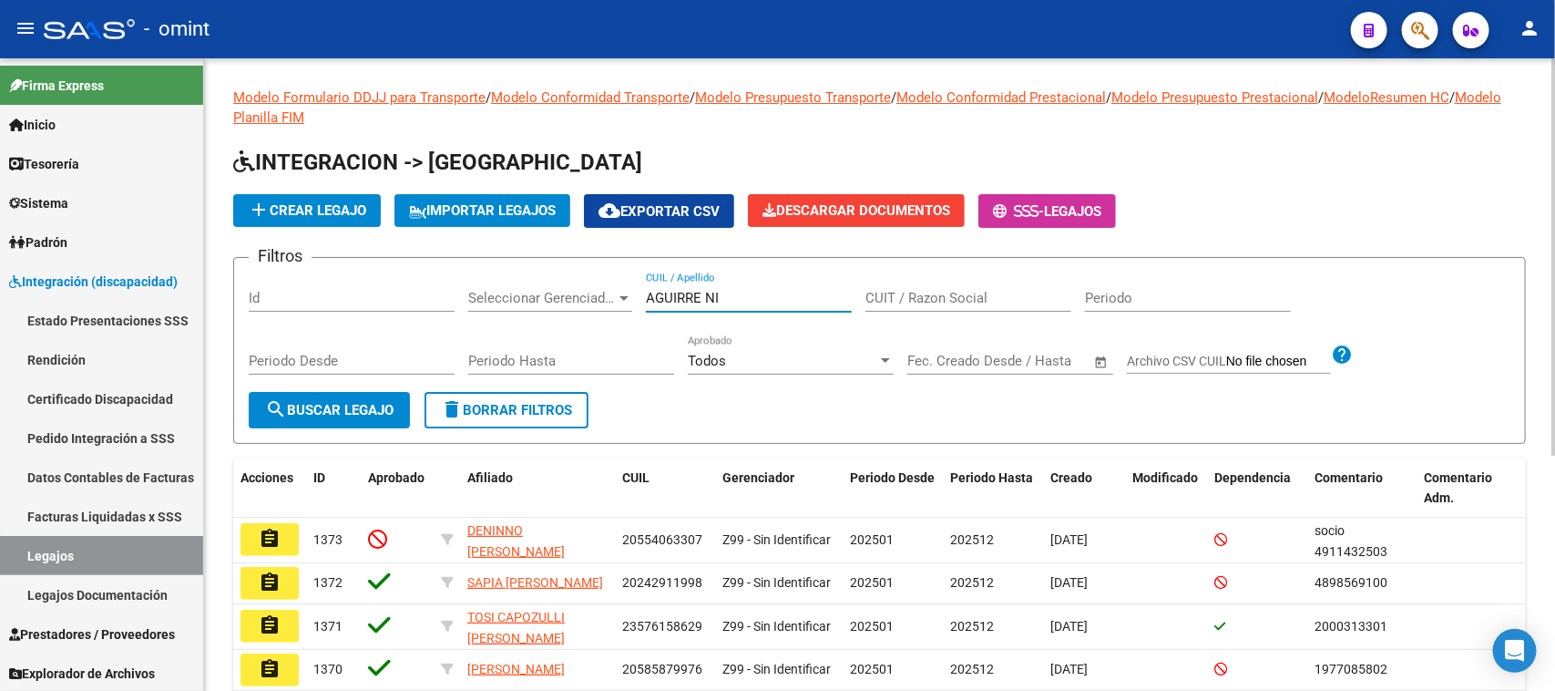
type input "AGUIRRE NI"
drag, startPoint x: 403, startPoint y: 403, endPoint x: 395, endPoint y: 458, distance: 56.2
click at [402, 401] on button "search Buscar Legajo" at bounding box center [329, 410] width 161 height 36
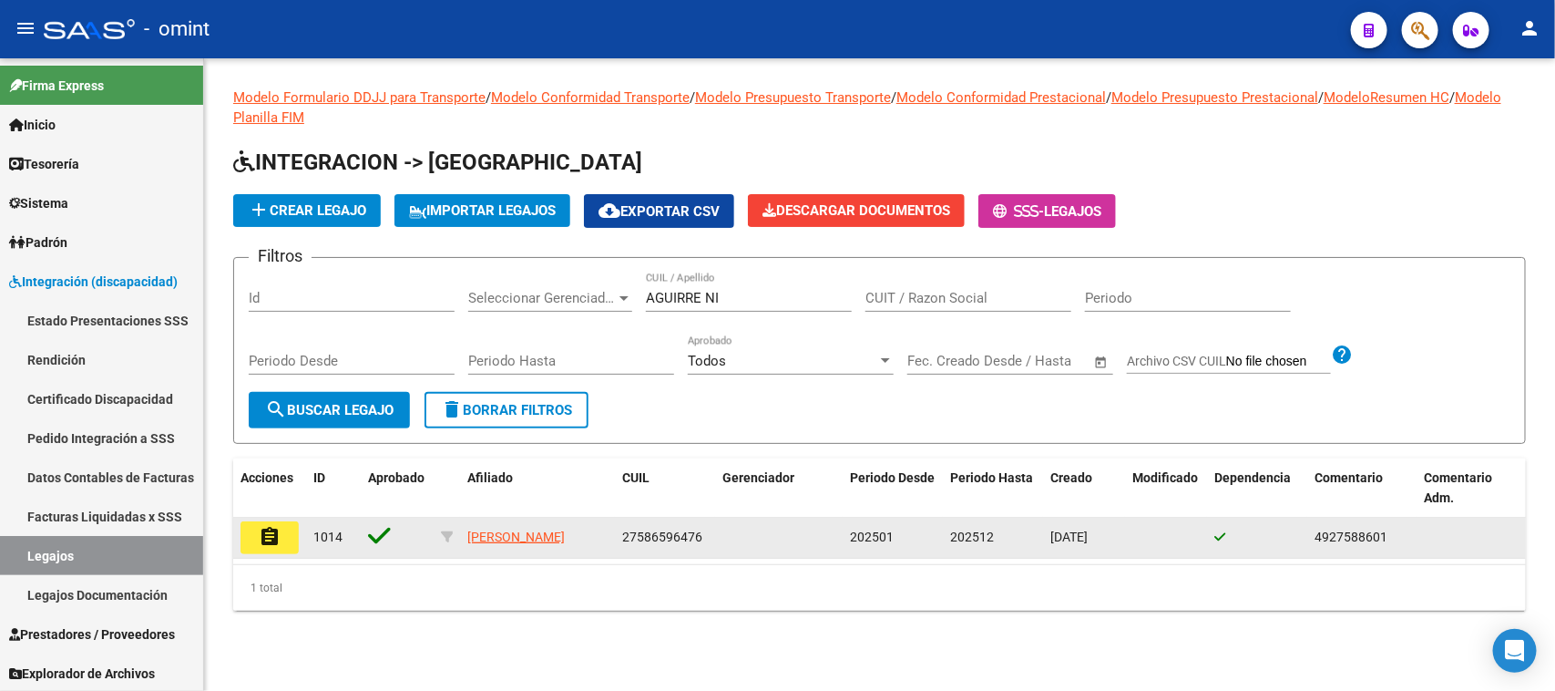
click at [265, 526] on mat-icon "assignment" at bounding box center [270, 537] width 22 height 22
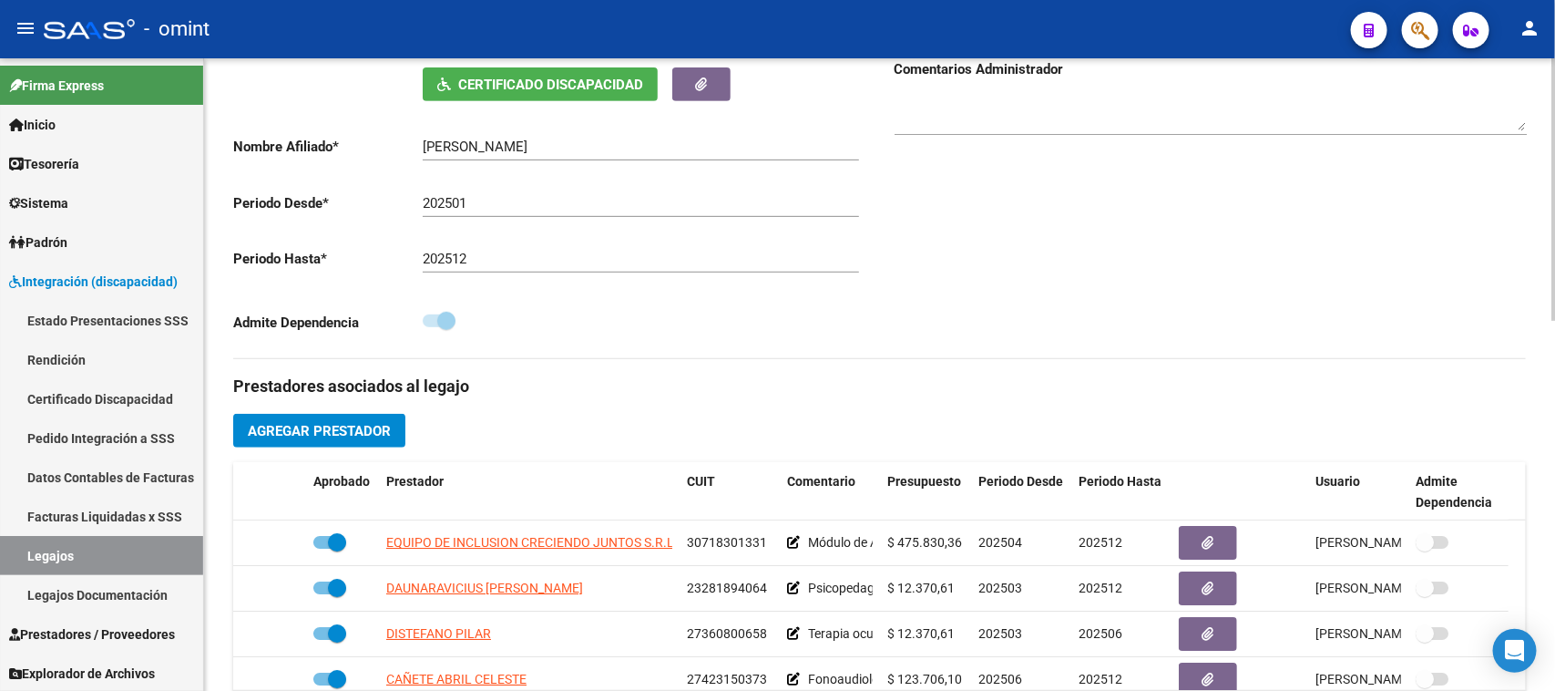
scroll to position [456, 0]
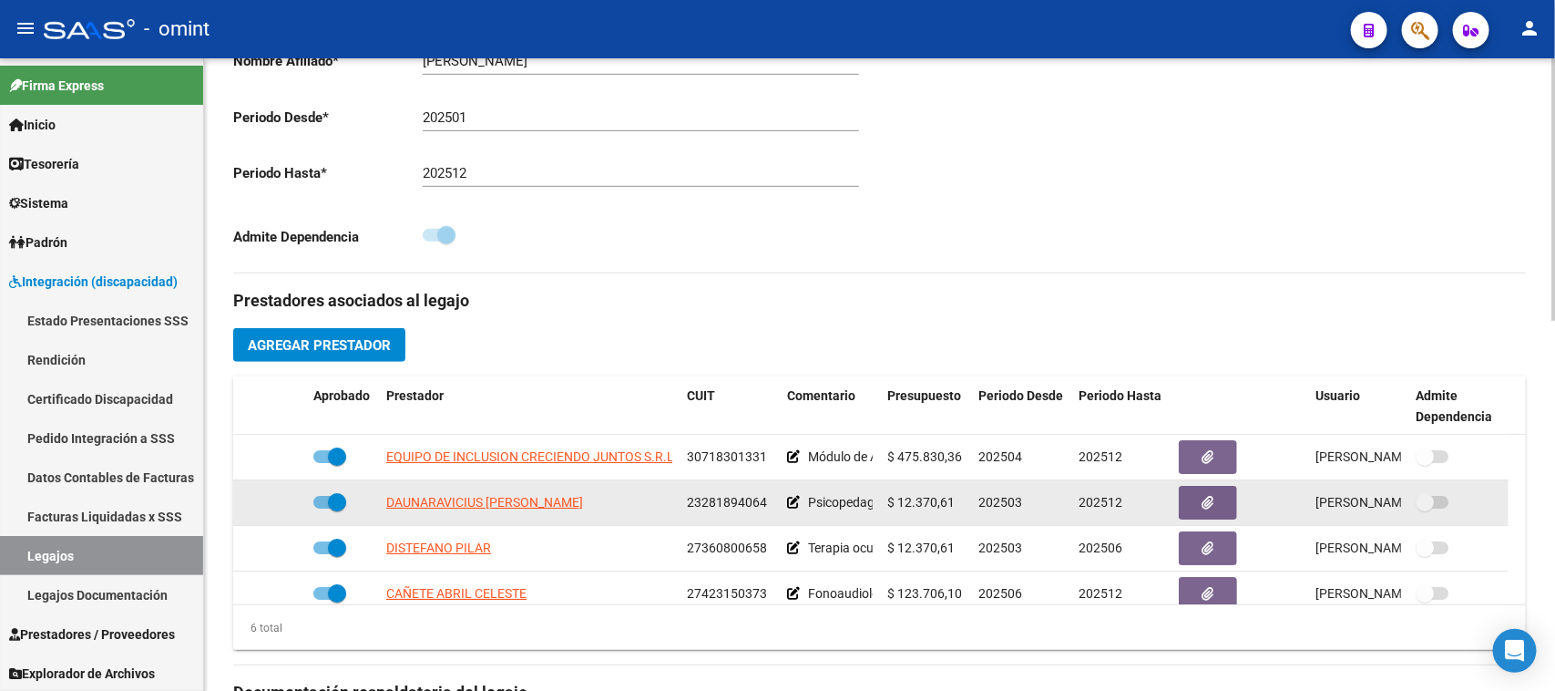
click at [1186, 498] on button "button" at bounding box center [1208, 503] width 58 height 34
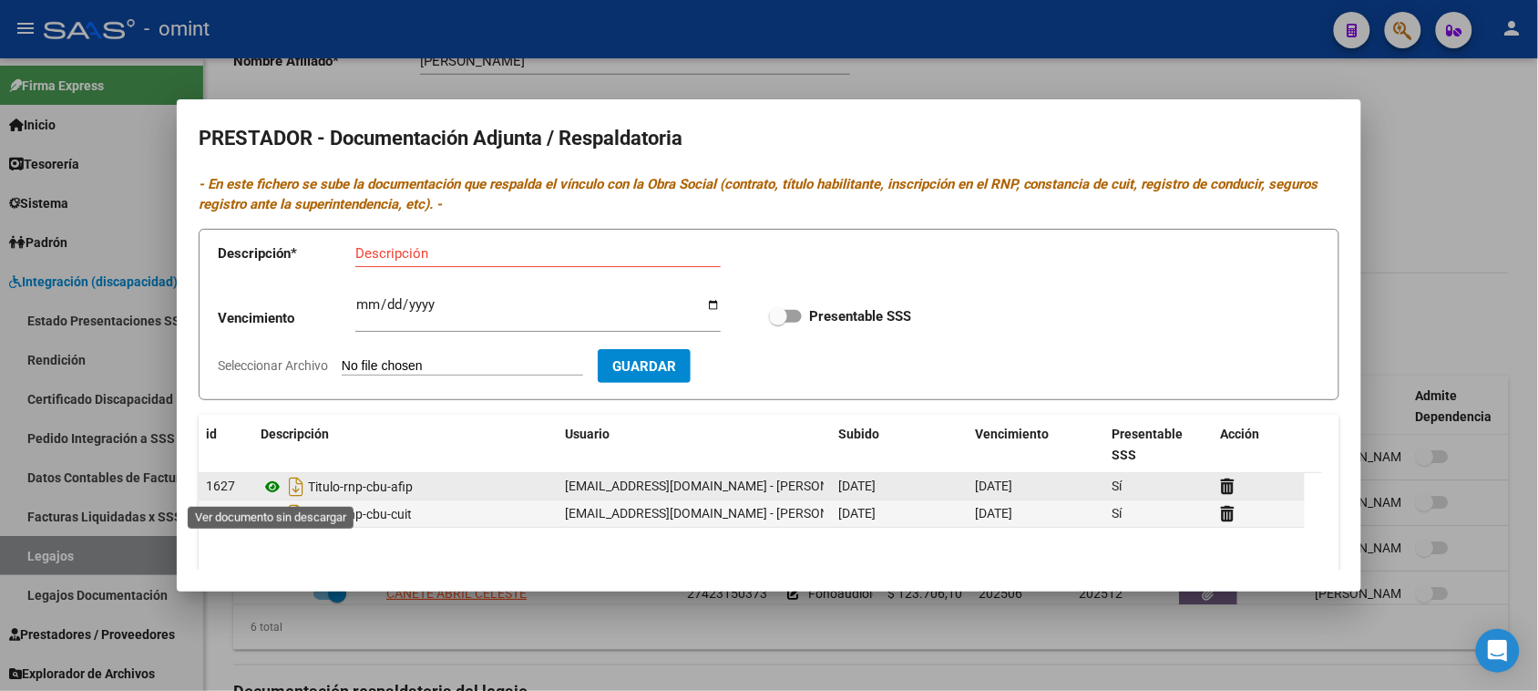
click at [266, 483] on icon at bounding box center [273, 487] width 24 height 22
click at [1224, 478] on icon at bounding box center [1228, 485] width 14 height 17
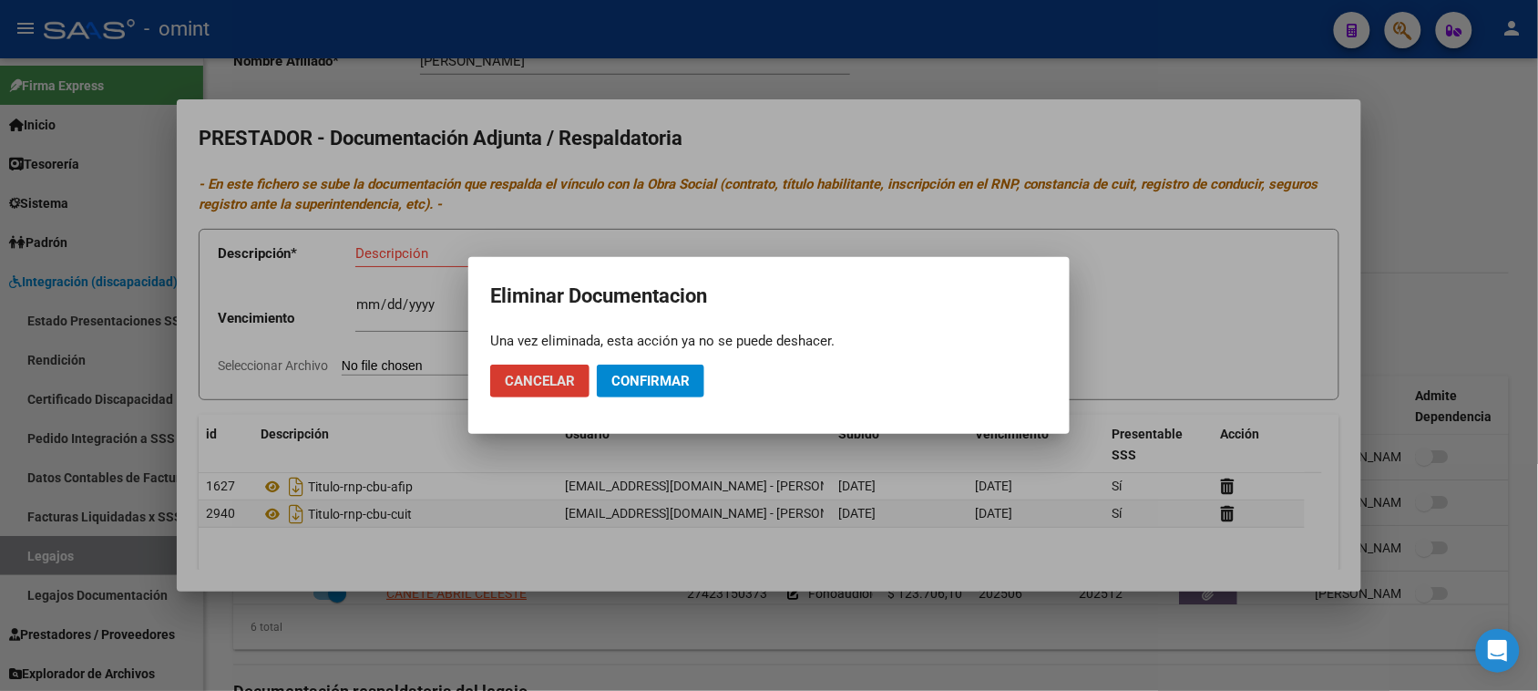
click at [652, 383] on span "Confirmar" at bounding box center [650, 381] width 78 height 16
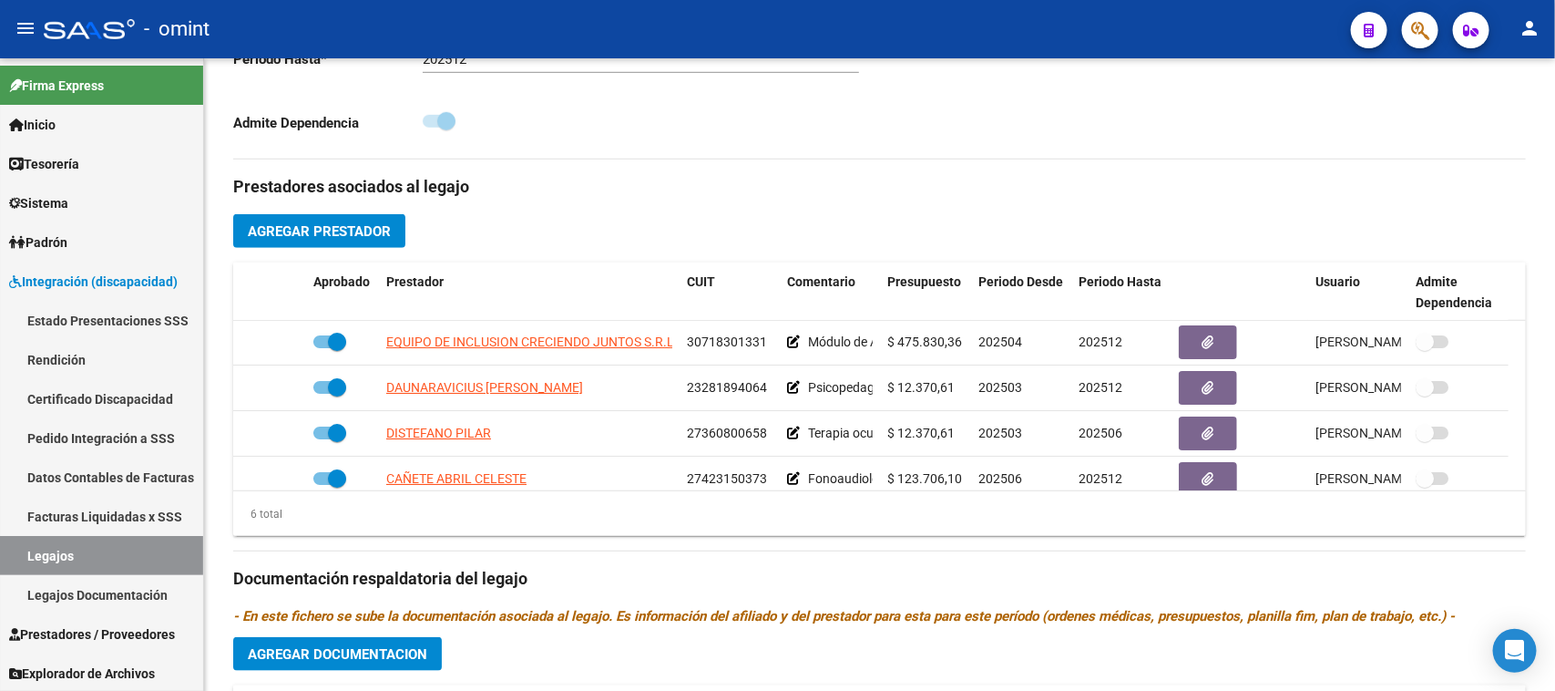
scroll to position [0, 0]
